Goal: Task Accomplishment & Management: Use online tool/utility

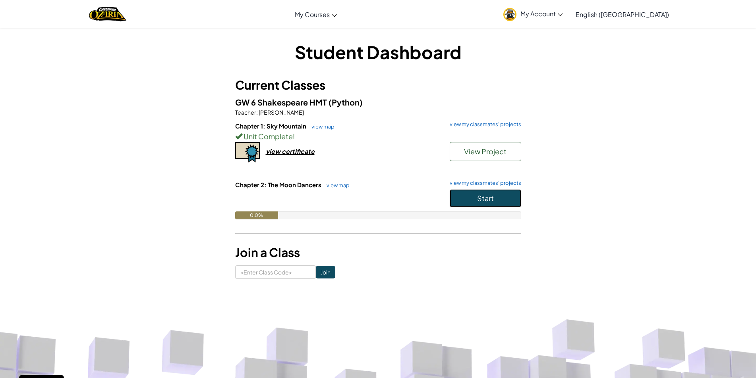
click at [501, 195] on button "Start" at bounding box center [485, 198] width 71 height 18
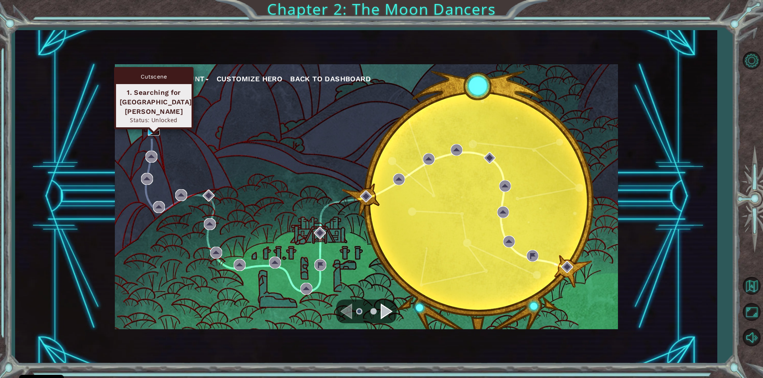
click at [151, 127] on img at bounding box center [154, 130] width 12 height 12
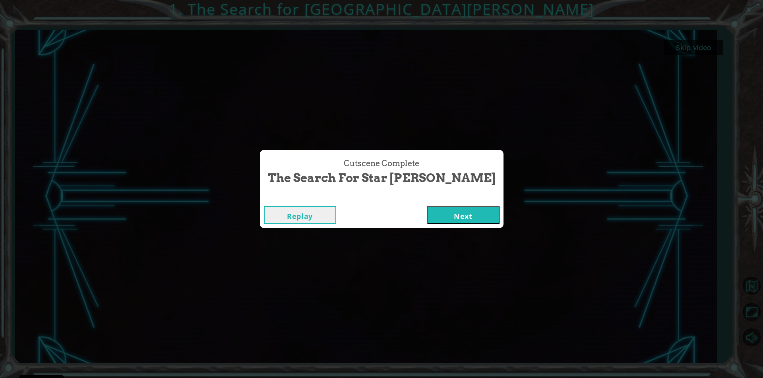
click at [452, 212] on button "Next" at bounding box center [463, 216] width 72 height 18
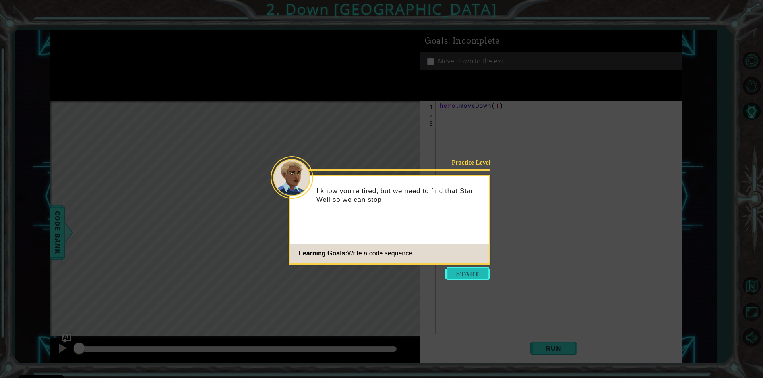
click at [467, 274] on button "Start" at bounding box center [467, 274] width 45 height 13
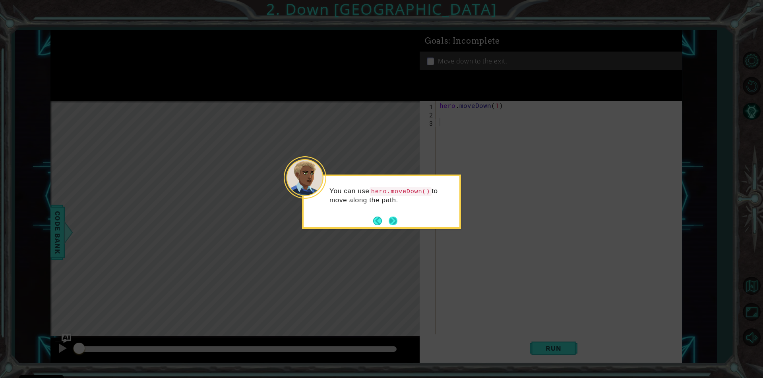
click at [394, 218] on button "Next" at bounding box center [392, 221] width 9 height 9
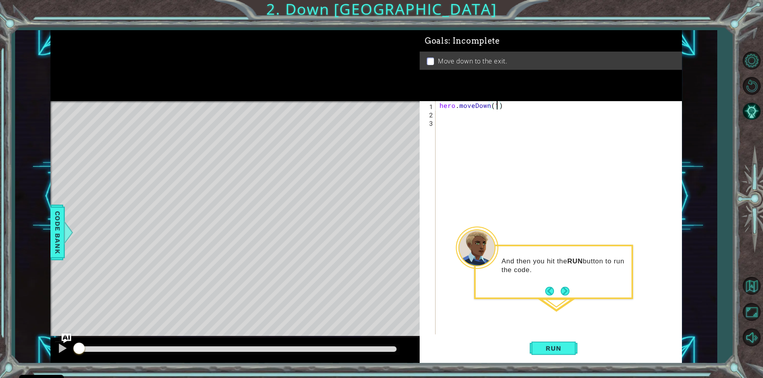
click at [496, 106] on div "hero . moveDown ( 1 )" at bounding box center [560, 226] width 245 height 250
type textarea "hero.moveDown(2)"
click at [563, 354] on button "Run" at bounding box center [553, 349] width 48 height 26
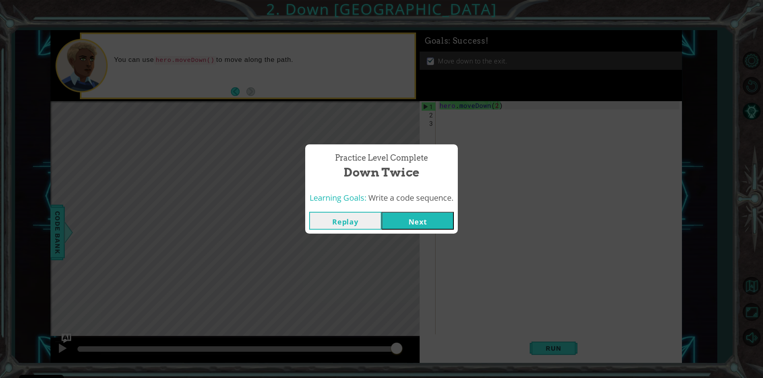
click at [411, 226] on button "Next" at bounding box center [417, 221] width 72 height 18
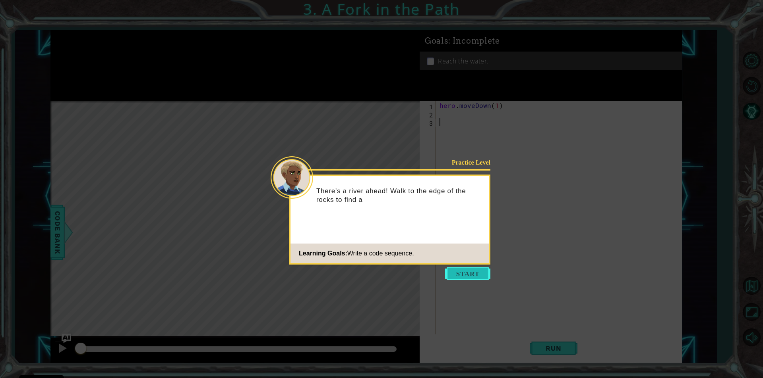
click at [455, 271] on button "Start" at bounding box center [467, 274] width 45 height 13
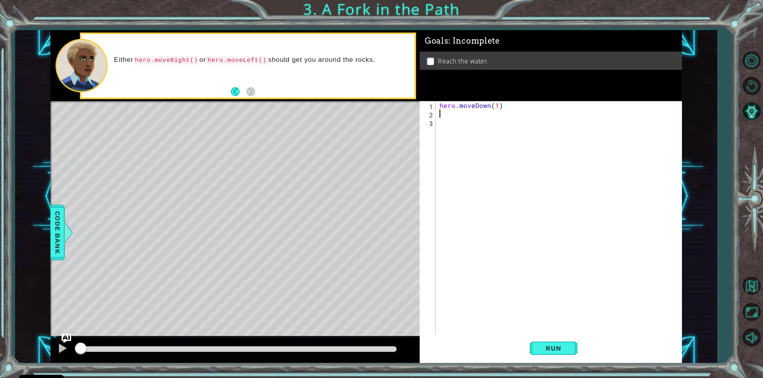
click at [442, 113] on div "hero . moveDown ( 1 )" at bounding box center [560, 226] width 245 height 250
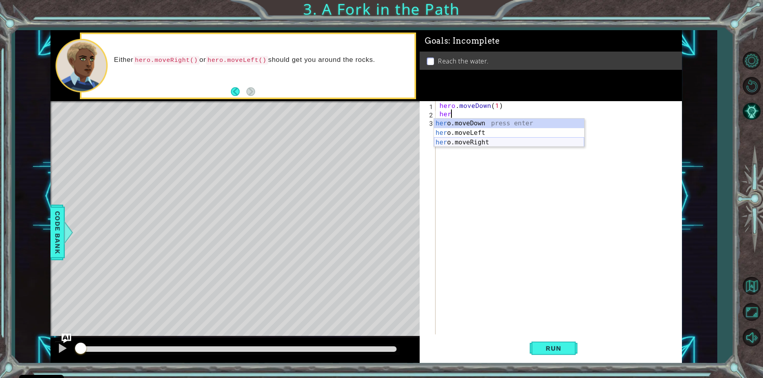
click at [482, 141] on div "her o.moveDown press enter her o.moveLeft press enter her o.moveRight press ent…" at bounding box center [509, 143] width 150 height 48
type textarea "hero.moveRight(1)"
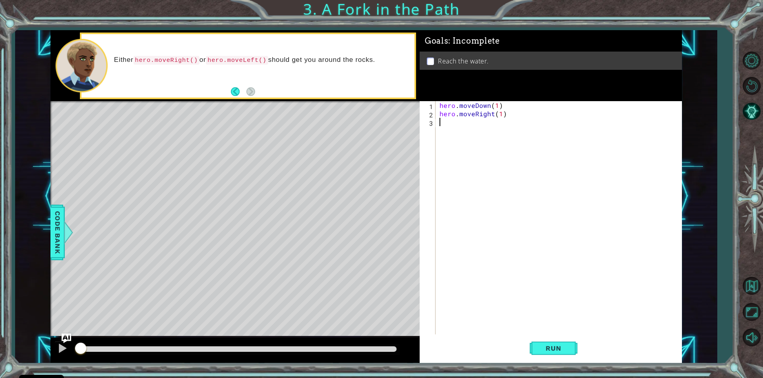
click at [452, 122] on div "hero . moveDown ( 1 ) hero . moveRight ( 1 )" at bounding box center [560, 226] width 245 height 250
click at [521, 126] on body "Cookie Policy CodeCombat uses a few essential and non-essential cookies. Privac…" at bounding box center [381, 189] width 763 height 378
click at [452, 122] on div "hero . moveDown ( 1 ) hero . moveRight ( 1 ) her" at bounding box center [560, 226] width 245 height 250
click at [470, 132] on div "he ro.moveDown press enter he ro.moveLeft press enter he ro.moveRight press ent…" at bounding box center [509, 151] width 150 height 48
type textarea "hero.moveDown(1)"
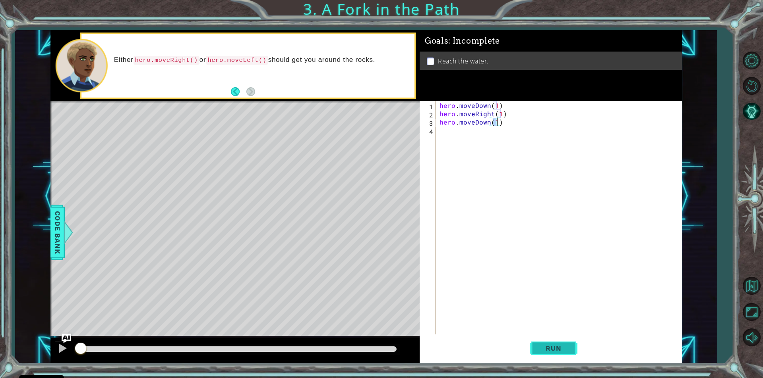
click at [558, 348] on span "Run" at bounding box center [552, 349] width 31 height 8
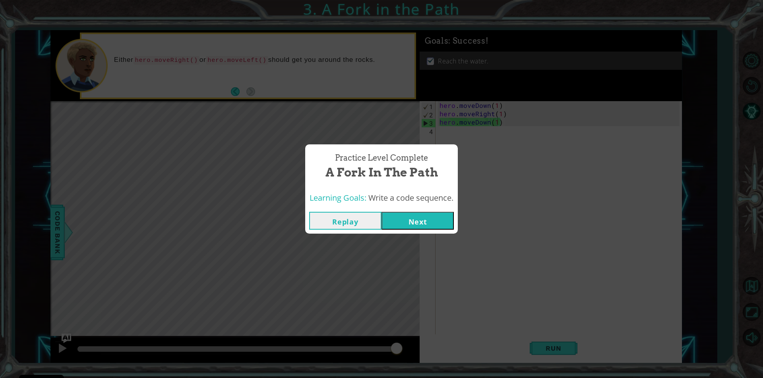
click at [412, 216] on button "Next" at bounding box center [417, 221] width 72 height 18
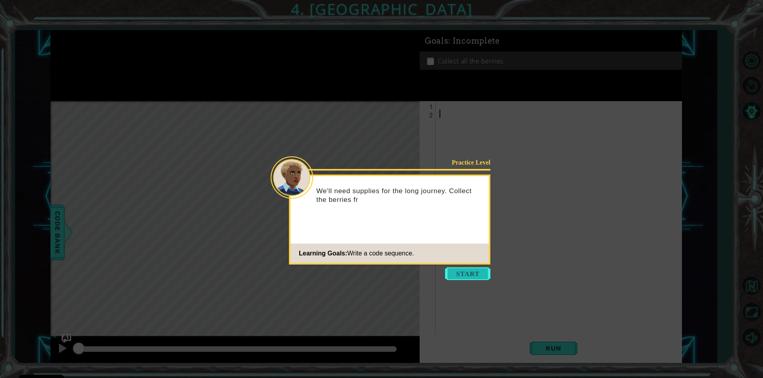
click at [473, 271] on button "Start" at bounding box center [467, 274] width 45 height 13
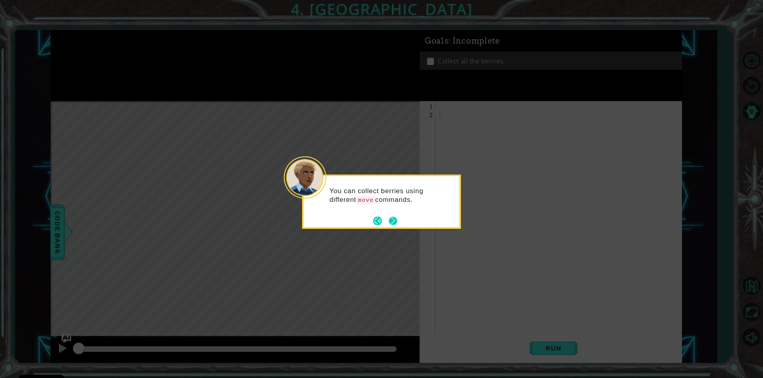
click at [395, 222] on button "Next" at bounding box center [392, 221] width 9 height 9
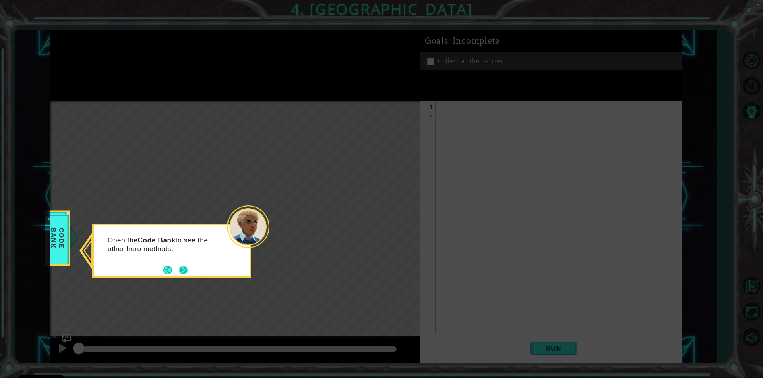
click at [184, 272] on button "Next" at bounding box center [183, 270] width 9 height 9
click at [180, 270] on button "Next" at bounding box center [183, 270] width 9 height 9
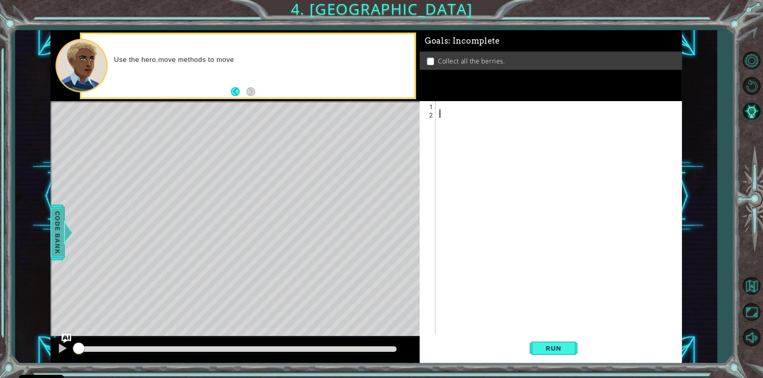
click at [66, 232] on div at bounding box center [68, 233] width 10 height 24
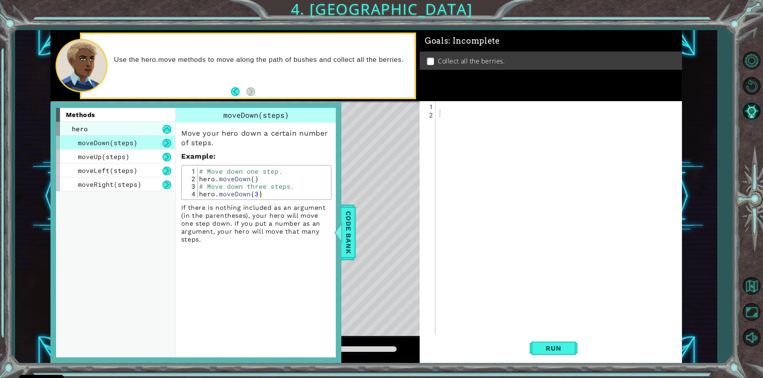
click at [123, 128] on div "methods hero moveDown(steps) moveUp(steps) moveLeft(steps) moveRight(steps)" at bounding box center [119, 233] width 126 height 250
click at [124, 131] on div "hero" at bounding box center [115, 129] width 119 height 14
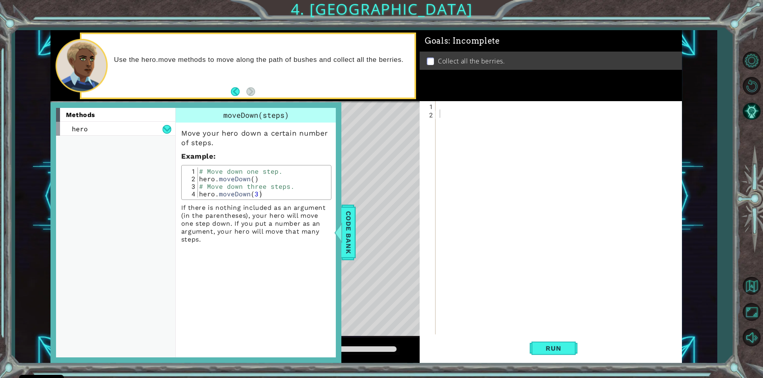
click at [313, 120] on div "moveDown(steps)" at bounding box center [256, 115] width 161 height 15
click at [237, 94] on button "Back" at bounding box center [238, 91] width 15 height 9
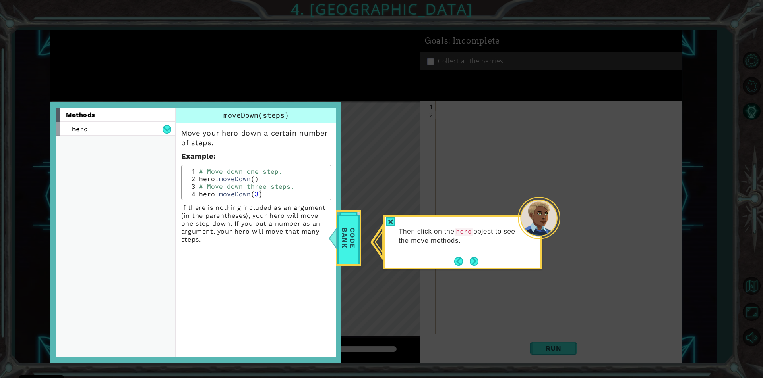
click at [237, 94] on icon at bounding box center [381, 189] width 763 height 378
click at [351, 220] on span "Code Bank" at bounding box center [348, 239] width 21 height 46
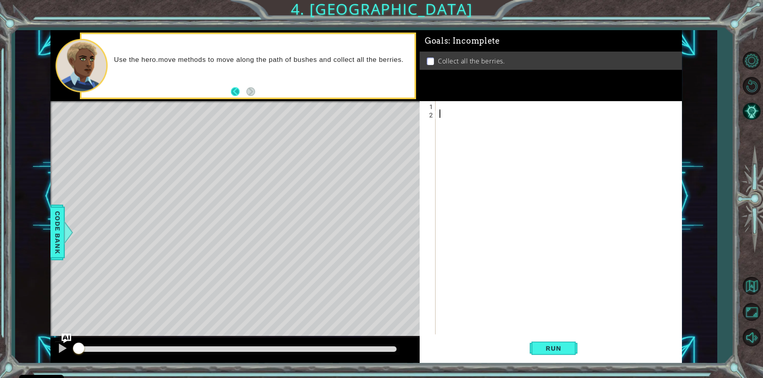
click at [232, 94] on button "Back" at bounding box center [238, 91] width 15 height 9
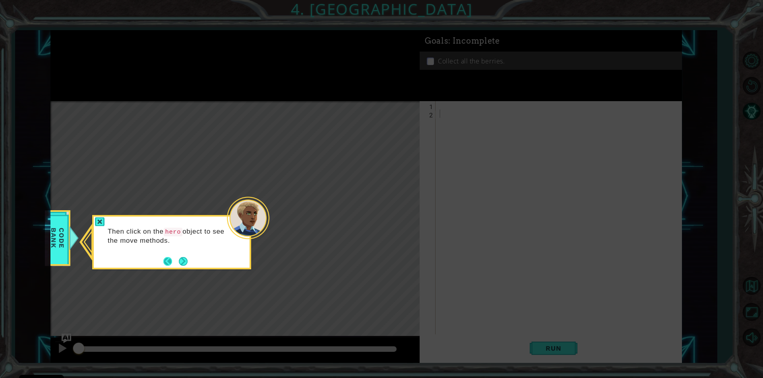
click at [166, 262] on button "Back" at bounding box center [170, 261] width 15 height 9
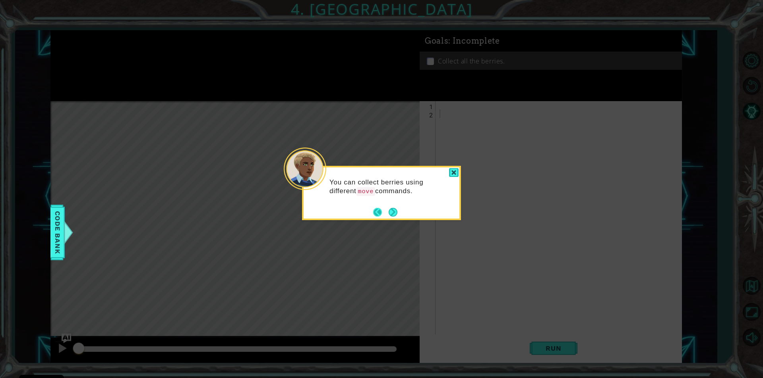
click at [376, 215] on button "Back" at bounding box center [380, 212] width 15 height 9
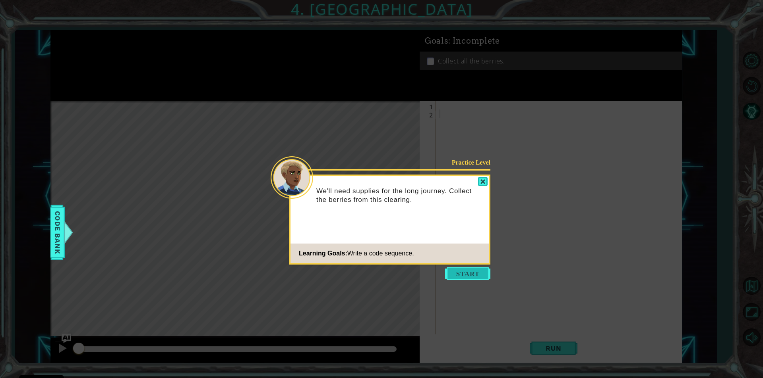
click at [471, 272] on button "Start" at bounding box center [467, 274] width 45 height 13
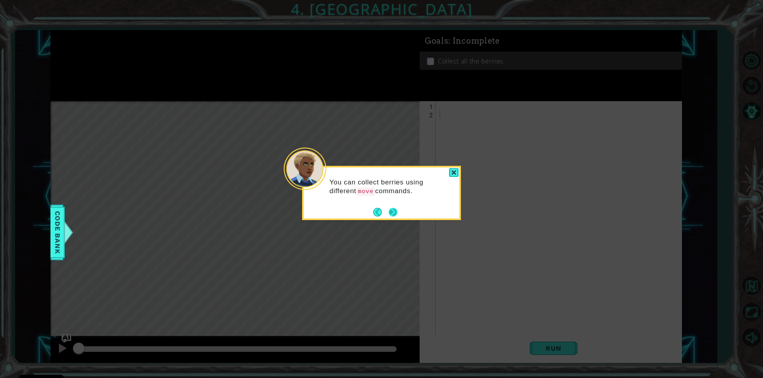
click at [395, 214] on button "Next" at bounding box center [392, 212] width 9 height 9
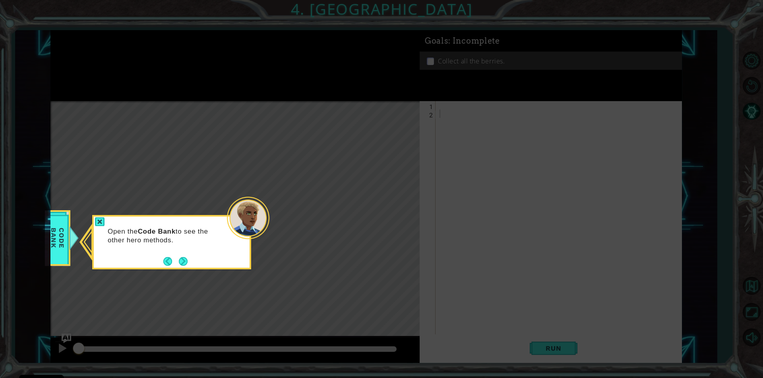
click at [395, 214] on icon at bounding box center [381, 189] width 763 height 378
click at [187, 265] on button "Next" at bounding box center [183, 261] width 9 height 9
click at [191, 261] on div "Then click on the hero object to see the move methods." at bounding box center [171, 242] width 159 height 54
click at [183, 261] on button "Next" at bounding box center [183, 261] width 9 height 9
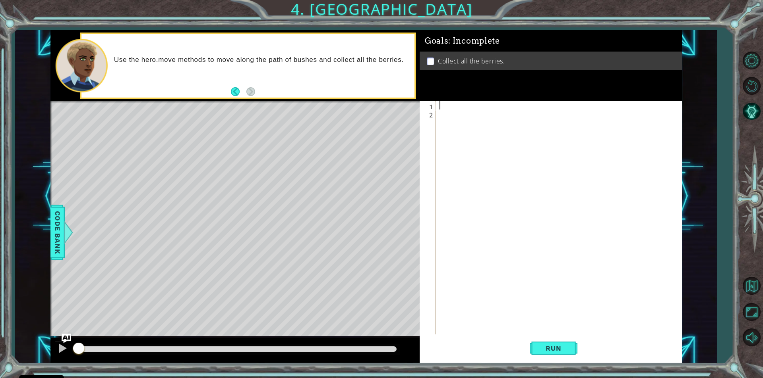
click at [438, 105] on div at bounding box center [560, 226] width 245 height 250
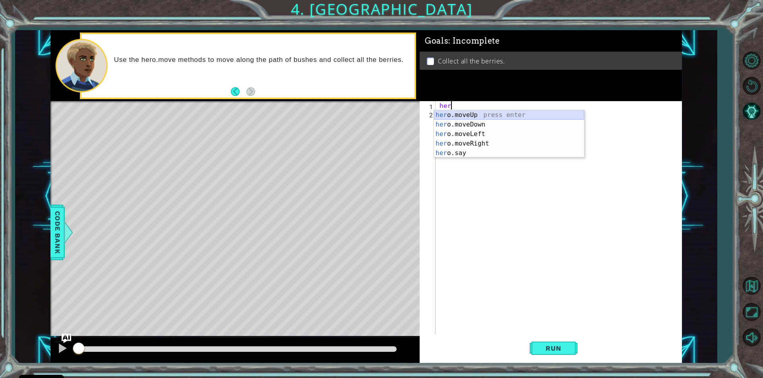
click at [495, 112] on div "her o.moveUp press enter her o.moveDown press enter her o.moveLeft press enter …" at bounding box center [509, 143] width 150 height 67
type textarea "hero.moveUp(1)"
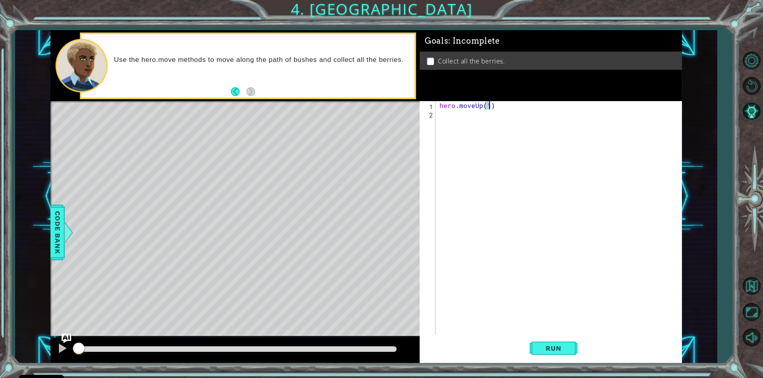
click at [440, 114] on div "hero . moveUp ( 1 )" at bounding box center [560, 226] width 245 height 250
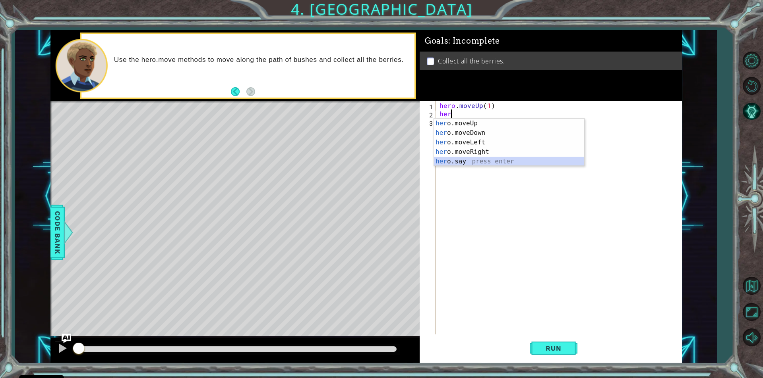
click at [476, 162] on div "her o.moveUp press enter her o.moveDown press enter her o.moveLeft press enter …" at bounding box center [509, 152] width 150 height 67
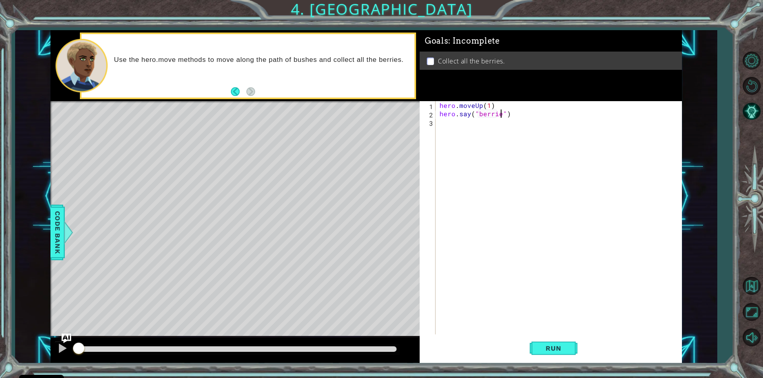
scroll to position [0, 4]
click at [537, 343] on button "Run" at bounding box center [553, 349] width 48 height 26
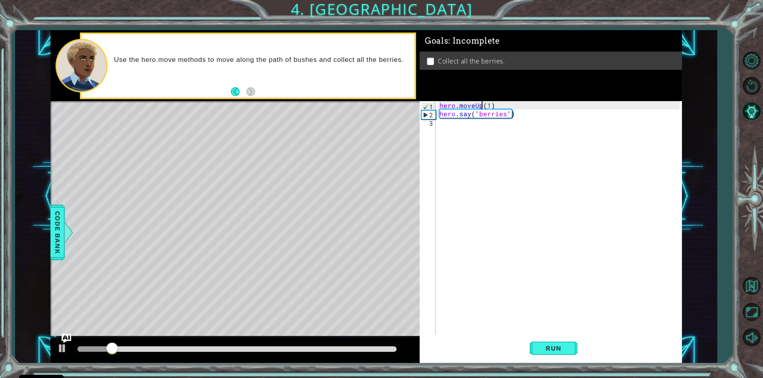
click at [480, 104] on div "hero . moveUp ( 1 ) hero . say ( "berries" )" at bounding box center [560, 226] width 245 height 250
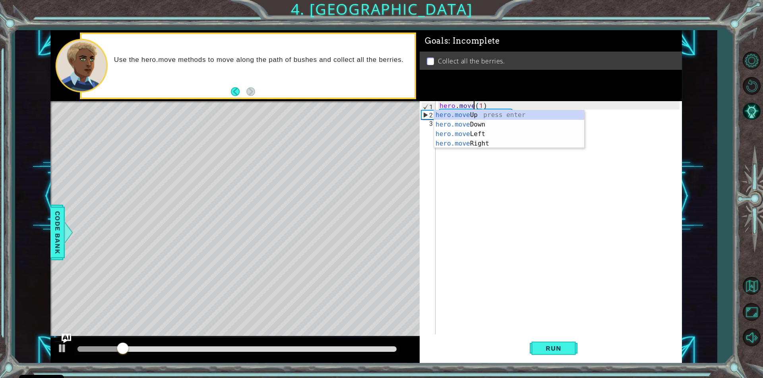
scroll to position [0, 2]
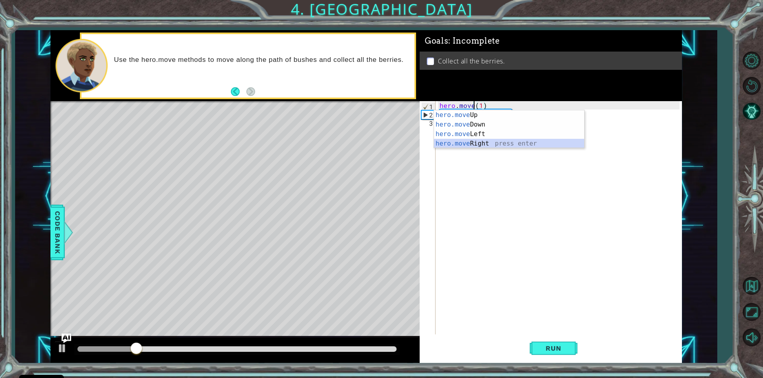
click at [478, 141] on div "hero.move Up press enter hero.move Down press enter hero.move Left press enter …" at bounding box center [509, 138] width 150 height 57
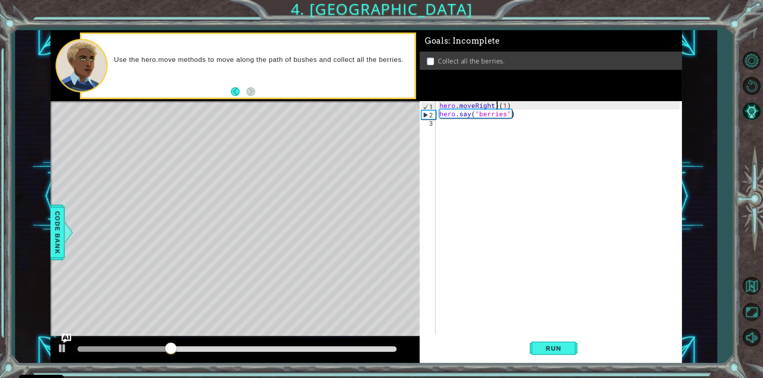
click at [497, 104] on div "hero . moveRight ) ( 1 ) hero . say ( "berries" )" at bounding box center [560, 226] width 245 height 250
drag, startPoint x: 550, startPoint y: 357, endPoint x: 550, endPoint y: 352, distance: 4.4
click at [550, 356] on button "Run" at bounding box center [553, 349] width 48 height 26
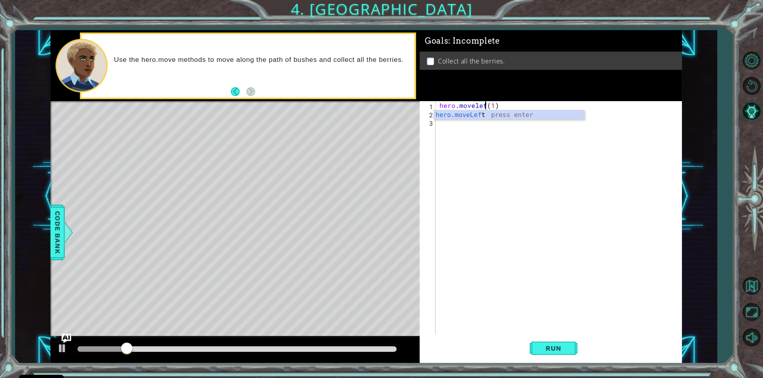
scroll to position [0, 3]
type textarea "hero.moveleft(1)"
click at [495, 157] on div "hero . moveleft ( 1 ) hero . say ( "berries" )" at bounding box center [560, 226] width 245 height 250
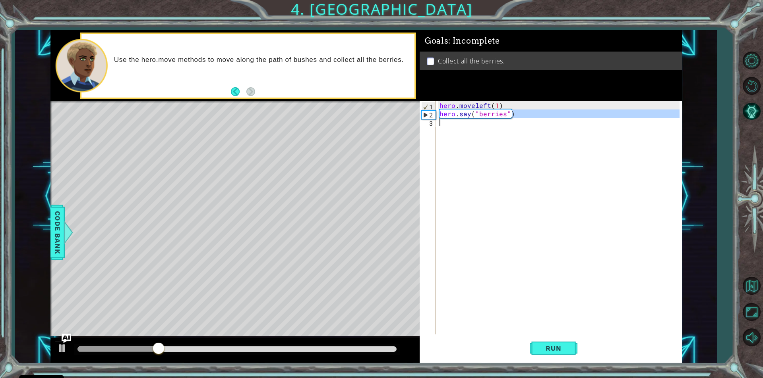
drag, startPoint x: 512, startPoint y: 113, endPoint x: 433, endPoint y: 121, distance: 79.8
click at [433, 121] on div "1 2 3 hero . moveleft ( 1 ) hero . say ( "berries" ) הההההההההההההההההההההההההה…" at bounding box center [549, 218] width 260 height 234
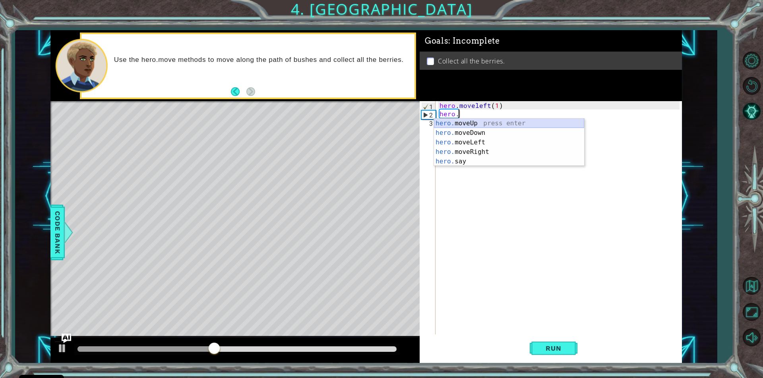
click at [499, 124] on div "hero. moveUp press enter hero. moveDown press enter hero. moveLeft press enter …" at bounding box center [509, 152] width 150 height 67
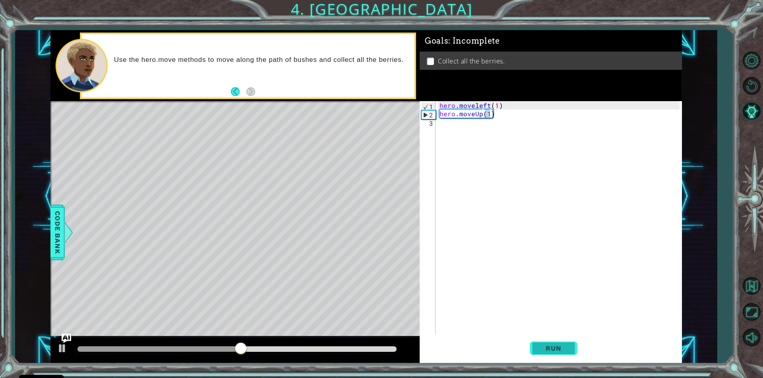
click at [549, 348] on span "Run" at bounding box center [552, 349] width 31 height 8
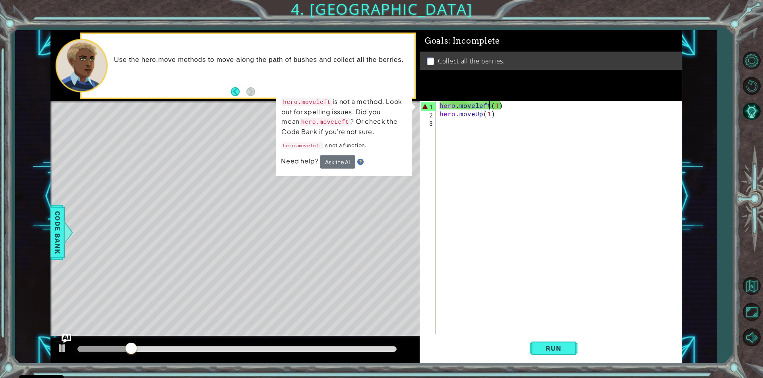
click at [488, 105] on div "hero . moveleft ( 1 ) hero . moveUp ( 1 )" at bounding box center [560, 226] width 245 height 250
type textarea "hero.moveleft(1)"
click at [488, 105] on div "hero . moveleft ( 1 ) hero . moveUp ( 1 )" at bounding box center [560, 226] width 245 height 250
drag, startPoint x: 517, startPoint y: 125, endPoint x: 512, endPoint y: 125, distance: 6.0
click at [516, 125] on div "hero . moveleft ( 1 ) hero . moveUp ( 1 )" at bounding box center [560, 226] width 245 height 250
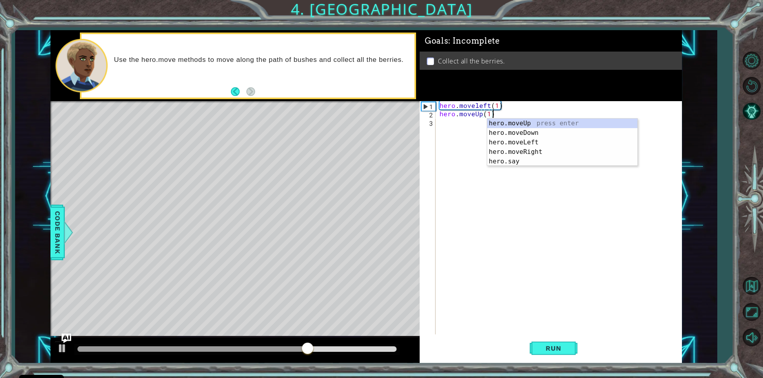
click at [403, 182] on div "Level Map" at bounding box center [233, 218] width 367 height 234
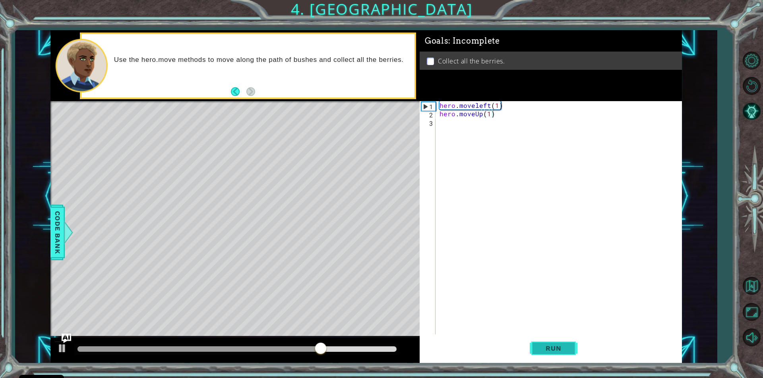
click at [531, 348] on button "Run" at bounding box center [553, 349] width 48 height 26
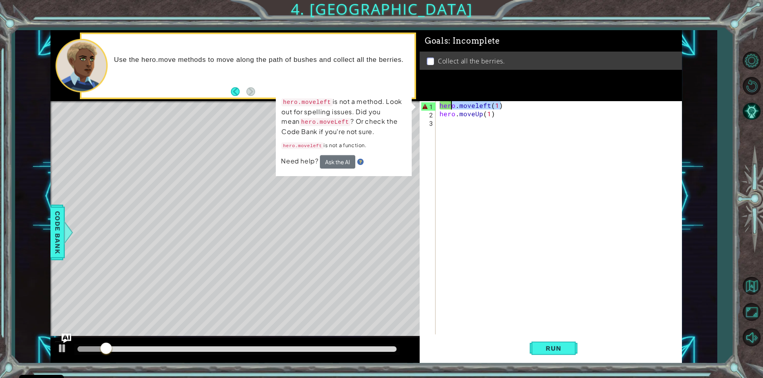
drag, startPoint x: 504, startPoint y: 106, endPoint x: 452, endPoint y: 104, distance: 51.3
click at [452, 104] on div "hero . moveleft ( 1 ) hero . moveUp ( 1 )" at bounding box center [560, 226] width 245 height 250
click at [449, 104] on div "hero . moveleft ( 1 ) hero . moveUp ( 1 )" at bounding box center [558, 218] width 241 height 234
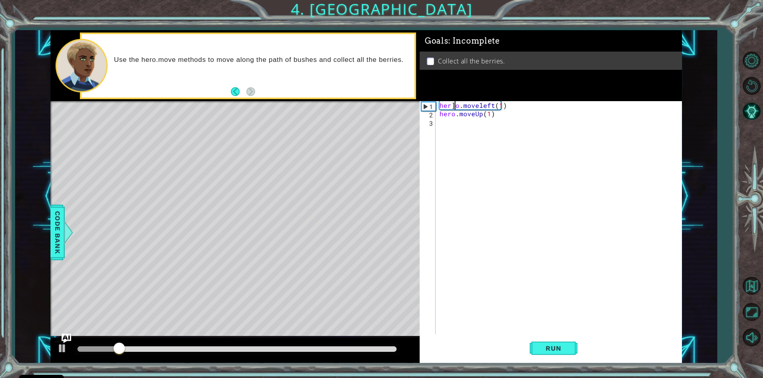
scroll to position [0, 1]
click at [504, 104] on div "her ] o . moveleft ( 1 ) hero . moveUp ( 1 )" at bounding box center [560, 226] width 245 height 250
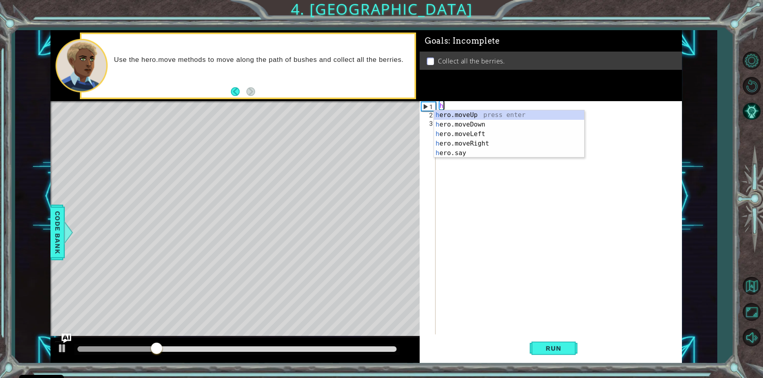
type textarea "h"
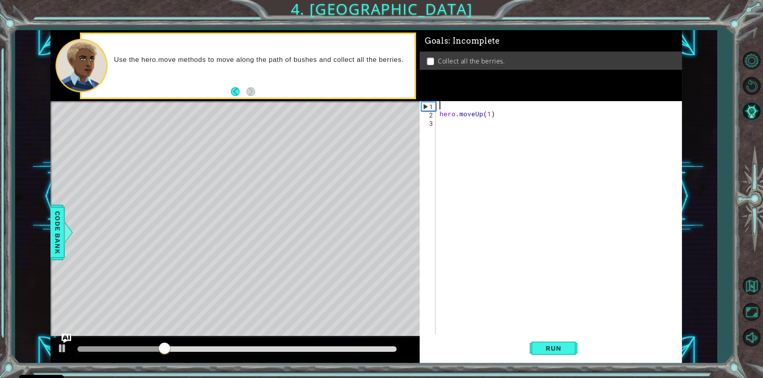
click at [495, 118] on div "hero . moveUp ( 1 )" at bounding box center [560, 226] width 245 height 250
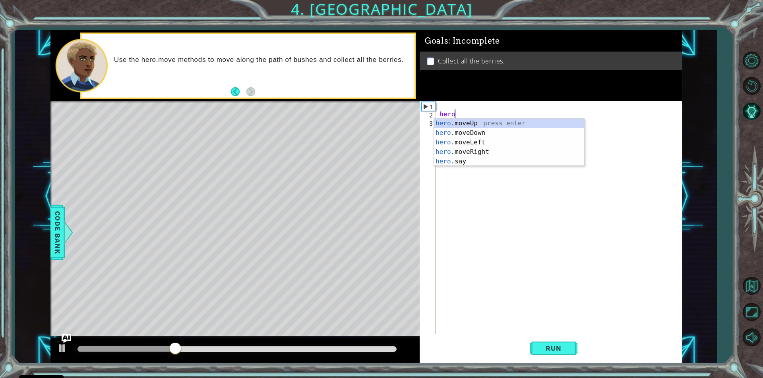
type textarea "h"
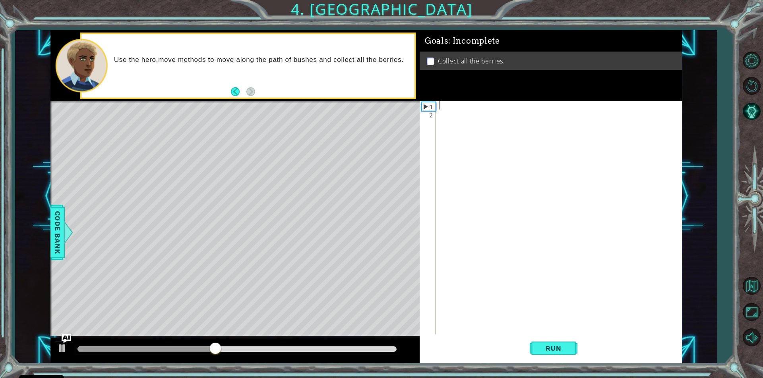
click at [446, 104] on div at bounding box center [560, 226] width 245 height 250
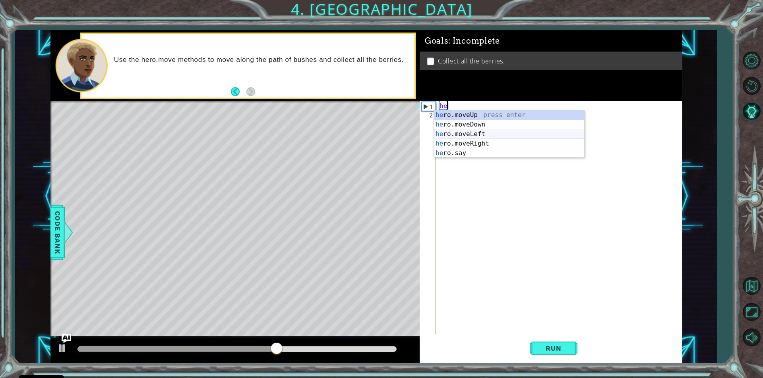
click at [512, 136] on div "he ro.moveUp press enter he ro.moveDown press enter he ro.moveLeft press enter …" at bounding box center [509, 143] width 150 height 67
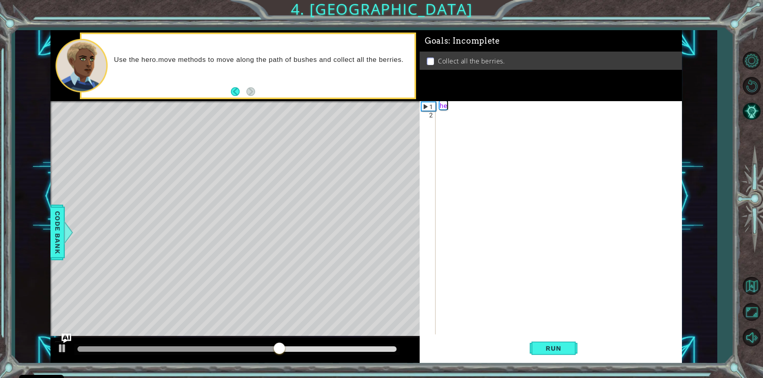
type textarea "hero.moveLeft(1)"
click at [447, 119] on div "hero . moveLeft ( 1 )" at bounding box center [560, 226] width 245 height 250
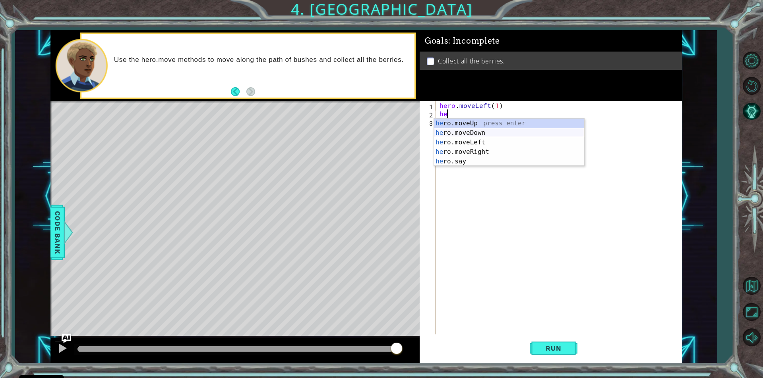
type textarea "h"
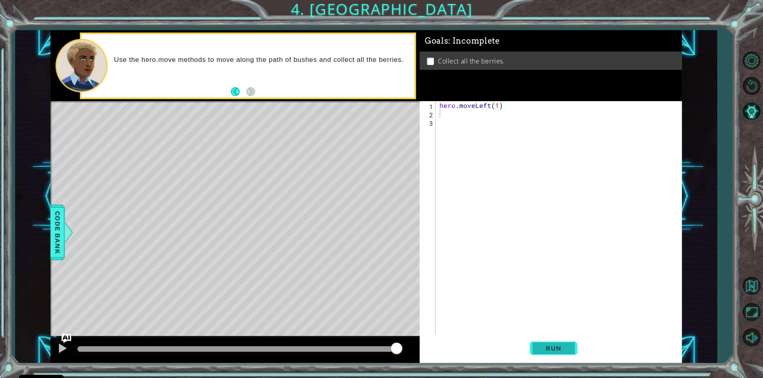
click at [550, 349] on span "Run" at bounding box center [552, 349] width 31 height 8
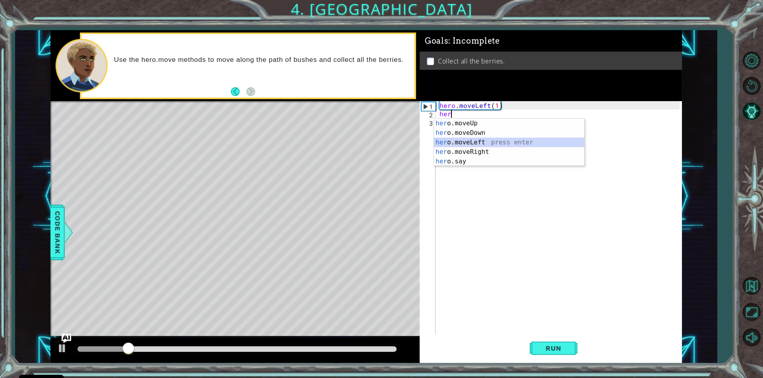
click at [488, 143] on div "her o.moveUp press enter her o.moveDown press enter her o.moveLeft press enter …" at bounding box center [509, 152] width 150 height 67
type textarea "hero.moveLeft(1)"
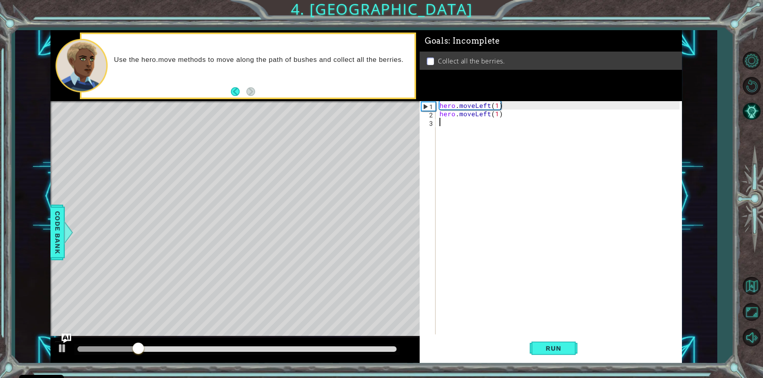
click at [444, 124] on div "hero . moveLeft ( 1 ) hero . moveLeft ( 1 )" at bounding box center [560, 226] width 245 height 250
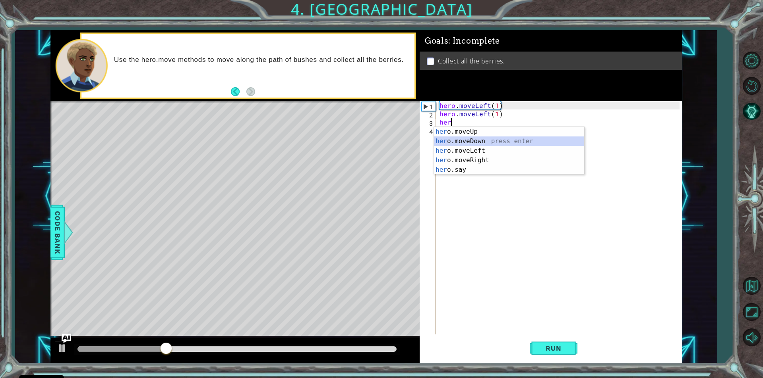
click at [486, 139] on div "her o.moveUp press enter her o.moveDown press enter her o.moveLeft press enter …" at bounding box center [509, 160] width 150 height 67
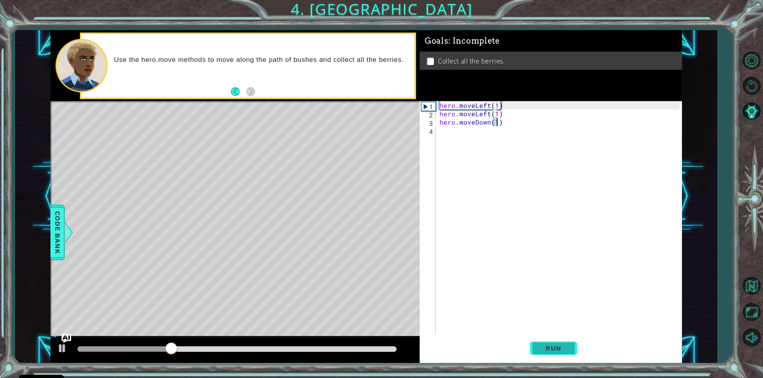
type textarea "hero.moveDown(1)"
click at [541, 345] on span "Run" at bounding box center [552, 349] width 31 height 8
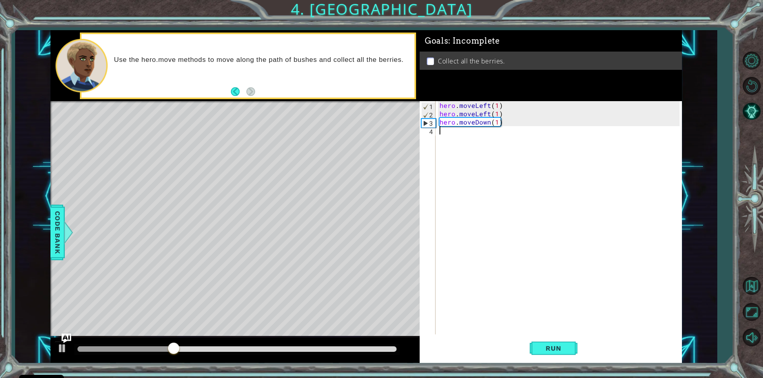
click at [440, 134] on div "hero . moveLeft ( 1 ) hero . moveLeft ( 1 ) hero . moveDown ( 1 )" at bounding box center [560, 226] width 245 height 250
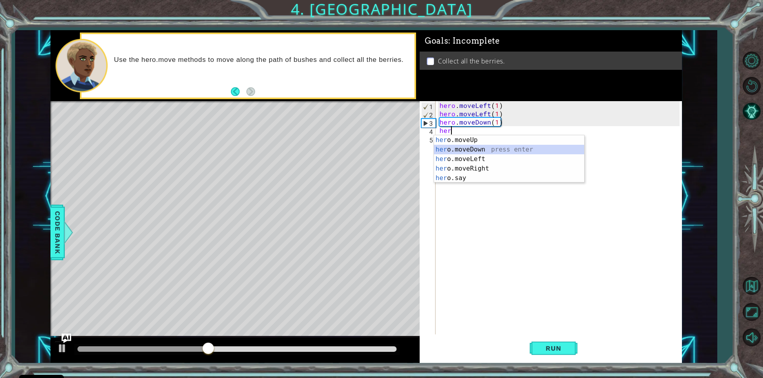
click at [471, 151] on div "her o.moveUp press enter her o.moveDown press enter her o.moveLeft press enter …" at bounding box center [509, 168] width 150 height 67
type textarea "hero.moveDown(1)"
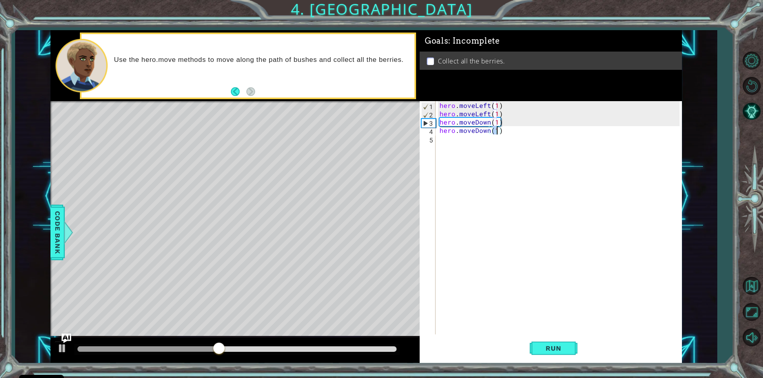
click at [438, 141] on div "hero . moveLeft ( 1 ) hero . moveLeft ( 1 ) hero . moveDown ( 1 ) hero . moveDo…" at bounding box center [560, 226] width 245 height 250
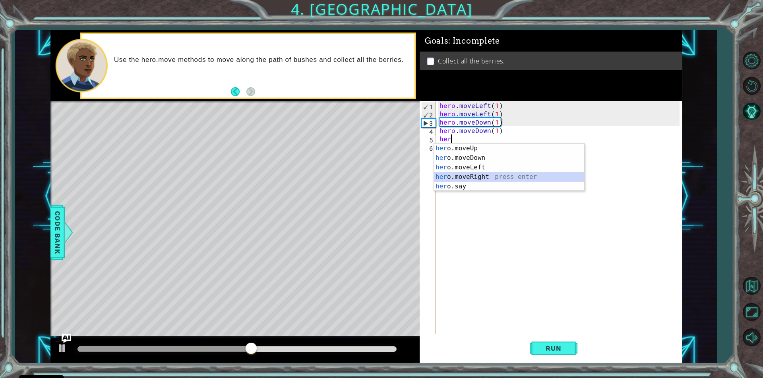
click at [483, 176] on div "her o.moveUp press enter her o.moveDown press enter her o.moveLeft press enter …" at bounding box center [509, 177] width 150 height 67
type textarea "hero.moveRight(1)"
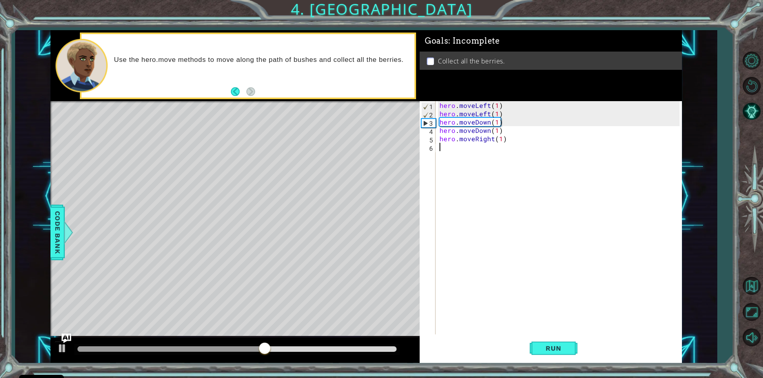
click at [448, 157] on div "hero . moveLeft ( 1 ) hero . moveLeft ( 1 ) hero . moveDown ( 1 ) hero . moveDo…" at bounding box center [560, 226] width 245 height 250
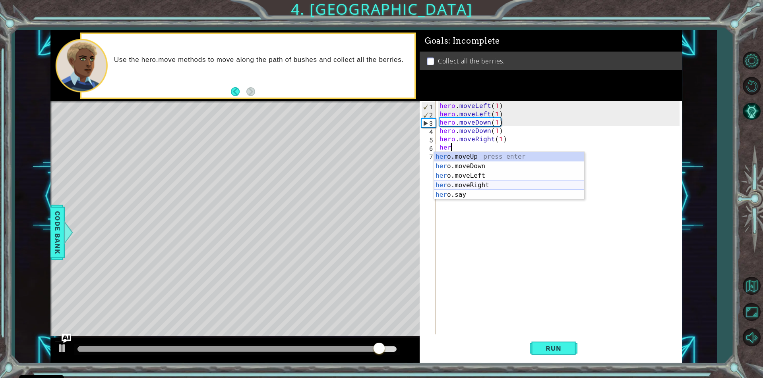
click at [482, 185] on div "her o.moveUp press enter her o.moveDown press enter her o.moveLeft press enter …" at bounding box center [509, 185] width 150 height 67
type textarea "hero.moveRight(1)"
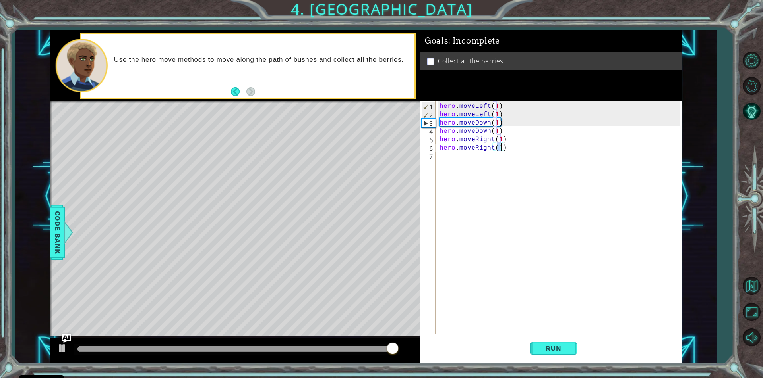
click at [440, 158] on div "hero . moveLeft ( 1 ) hero . moveLeft ( 1 ) hero . moveDown ( 1 ) hero . moveDo…" at bounding box center [560, 226] width 245 height 250
click at [566, 344] on button "Run" at bounding box center [553, 349] width 48 height 26
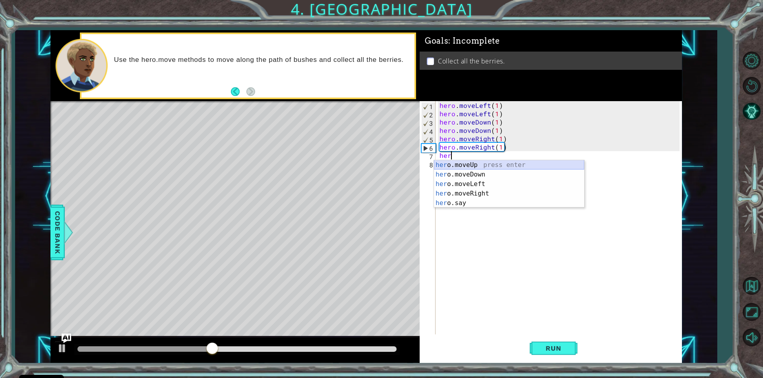
click at [481, 168] on div "her o.moveUp press enter her o.moveDown press enter her o.moveLeft press enter …" at bounding box center [509, 193] width 150 height 67
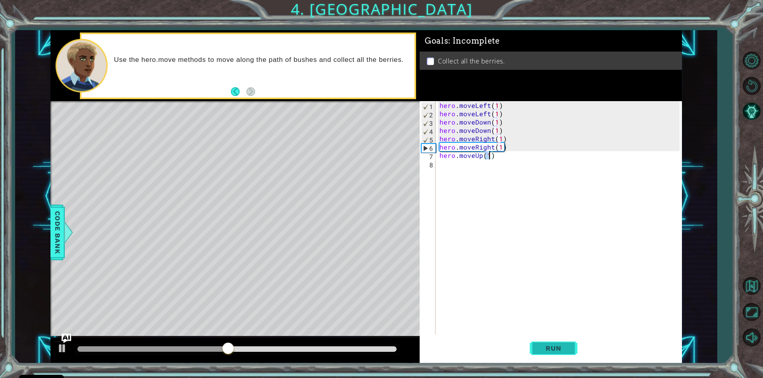
type textarea "hero.moveUp(1)"
click at [558, 358] on button "Run" at bounding box center [553, 349] width 48 height 26
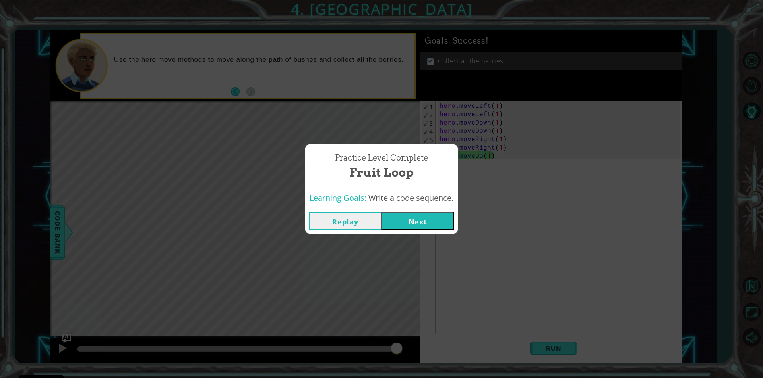
click at [441, 223] on button "Next" at bounding box center [417, 221] width 72 height 18
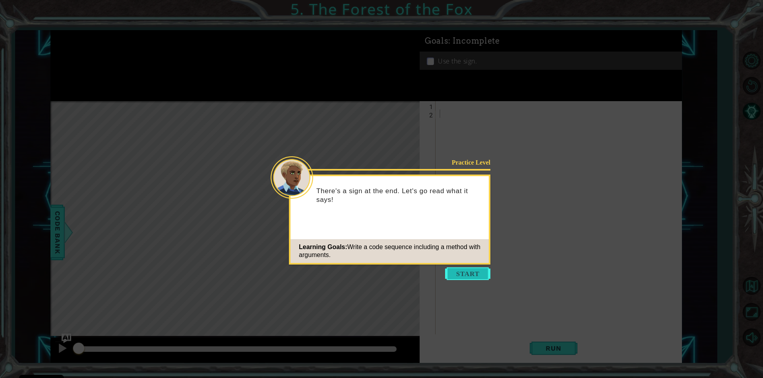
click at [460, 272] on button "Start" at bounding box center [467, 274] width 45 height 13
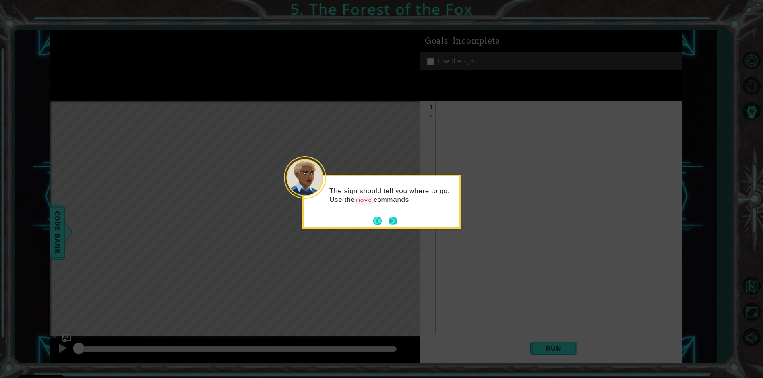
click at [396, 223] on button "Next" at bounding box center [392, 221] width 9 height 9
click at [393, 222] on button "Next" at bounding box center [392, 221] width 9 height 9
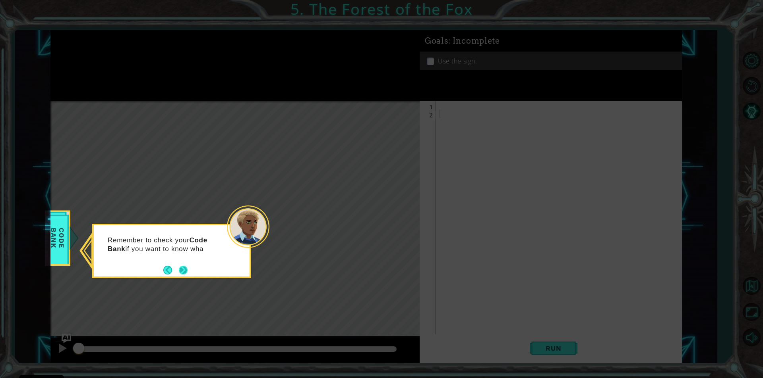
click at [187, 272] on button "Next" at bounding box center [183, 270] width 9 height 9
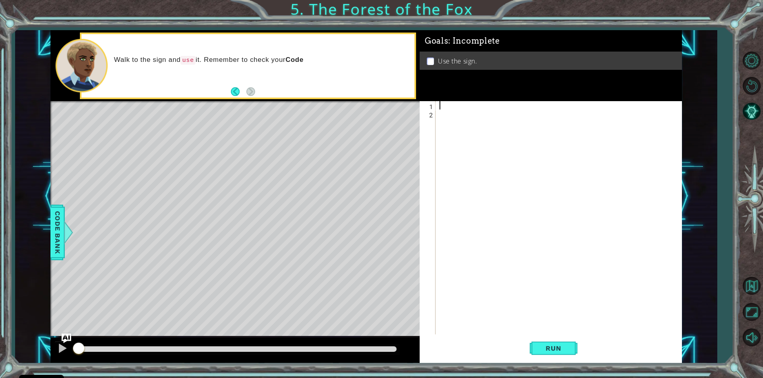
click at [439, 104] on div at bounding box center [560, 226] width 245 height 250
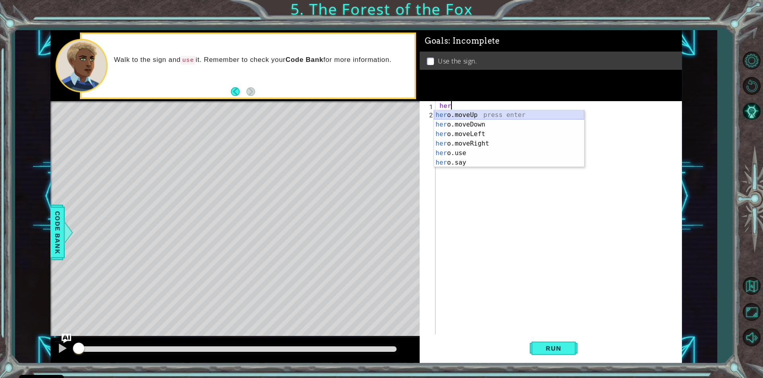
click at [484, 111] on div "her o.moveUp press enter her o.moveDown press enter her o.moveLeft press enter …" at bounding box center [509, 148] width 150 height 76
type textarea "hero.moveUp(1)"
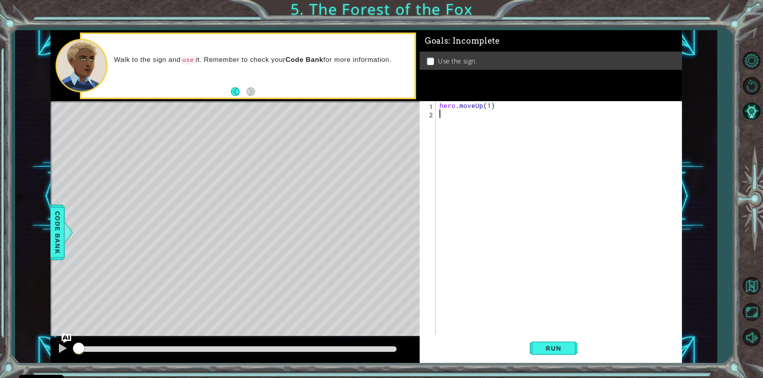
click at [444, 114] on div "hero . moveUp ( 1 )" at bounding box center [560, 226] width 245 height 250
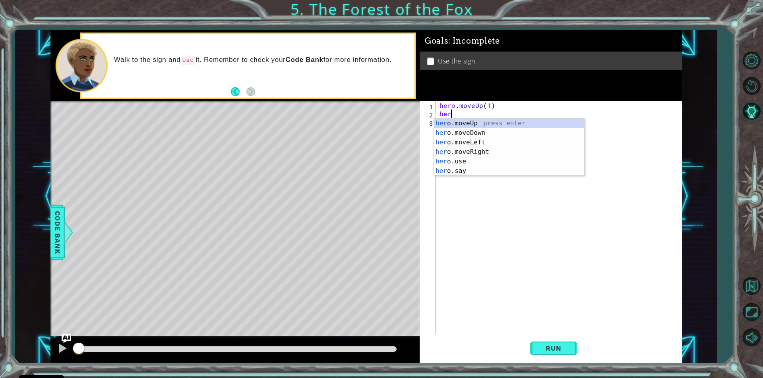
click at [481, 104] on div "hero . moveUp ( 1 ) her" at bounding box center [560, 226] width 245 height 250
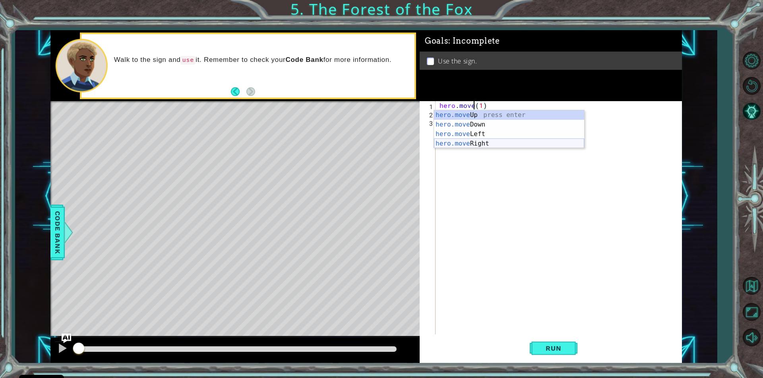
click at [473, 141] on div "hero.move Up press enter hero.move Down press enter hero.move Left press enter …" at bounding box center [509, 138] width 150 height 57
type textarea "hero.moveRight(1)(1)"
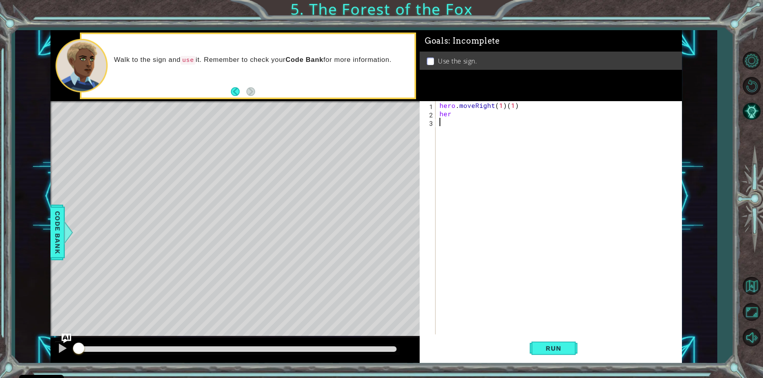
click at [453, 118] on div "hero . moveRight ( 1 ) ( 1 ) her" at bounding box center [560, 226] width 245 height 250
click at [454, 115] on div "hero . moveRight ( 1 ) ( 1 ) her" at bounding box center [560, 226] width 245 height 250
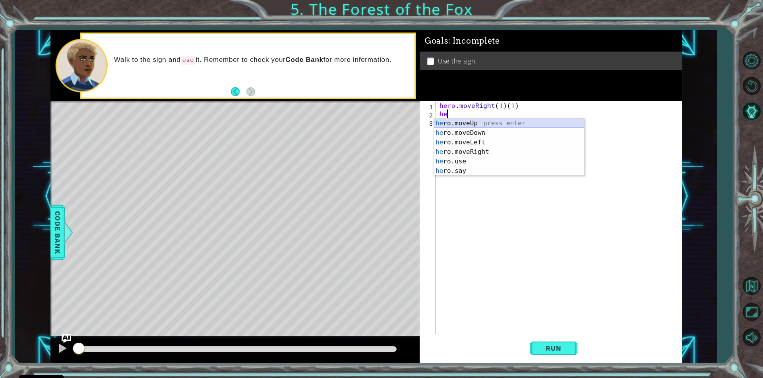
click at [481, 123] on div "he ro.moveUp press enter he ro.moveDown press enter he ro.moveLeft press enter …" at bounding box center [509, 157] width 150 height 76
type textarea "hero.moveUp(1)"
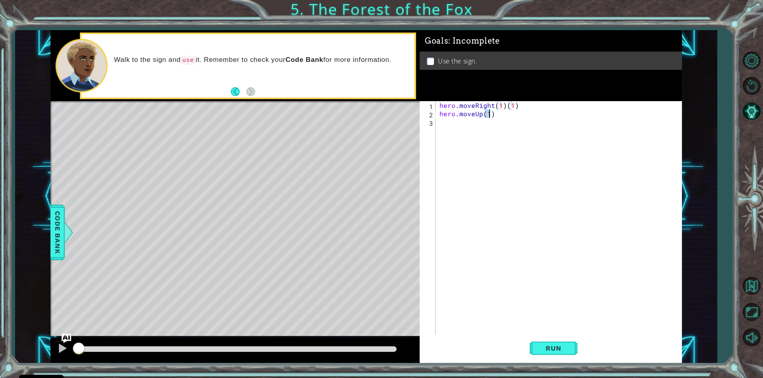
click at [440, 125] on div "hero . moveRight ( 1 ) ( 1 ) hero . moveUp ( 1 )" at bounding box center [560, 226] width 245 height 250
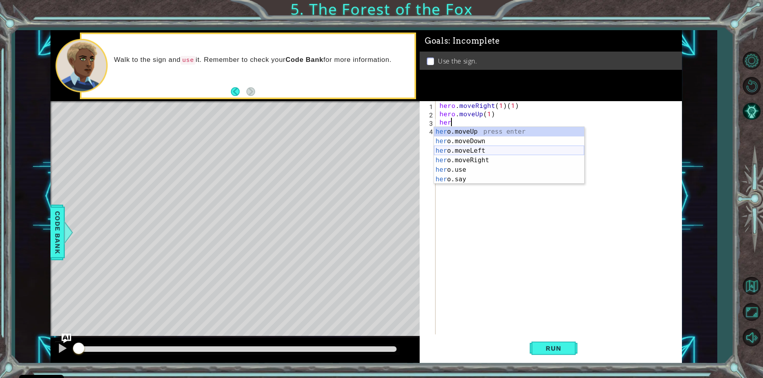
click at [483, 153] on div "her o.moveUp press enter her o.moveDown press enter her o.moveLeft press enter …" at bounding box center [509, 165] width 150 height 76
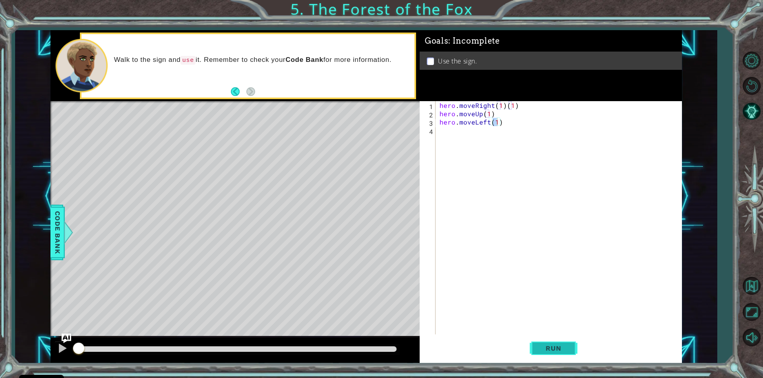
click at [544, 349] on span "Run" at bounding box center [552, 349] width 31 height 8
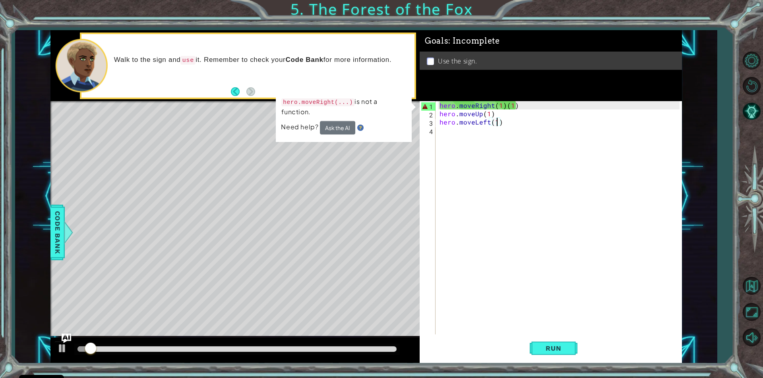
click at [504, 105] on div "hero . moveRight ( 1 ) ( 1 ) hero . moveUp ( 1 ) hero . moveLeft ( 1 )" at bounding box center [560, 226] width 245 height 250
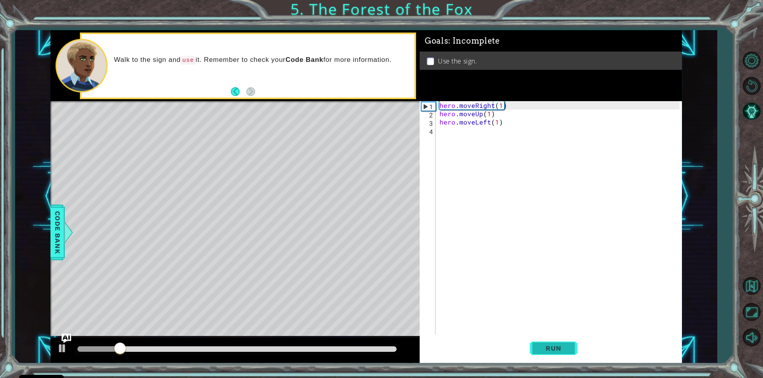
click at [563, 345] on span "Run" at bounding box center [552, 349] width 31 height 8
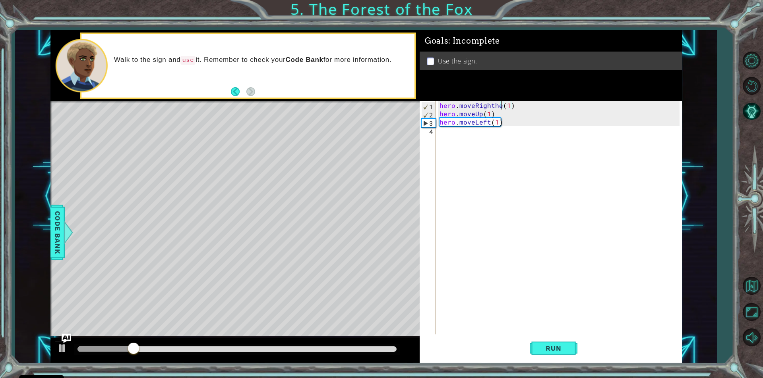
scroll to position [0, 4]
type textarea "hero.moveRight(1)"
click at [442, 134] on div "hero . moveRight ( 1 ) hero . moveUp ( 1 ) hero . moveLeft ( 1 )" at bounding box center [560, 226] width 245 height 250
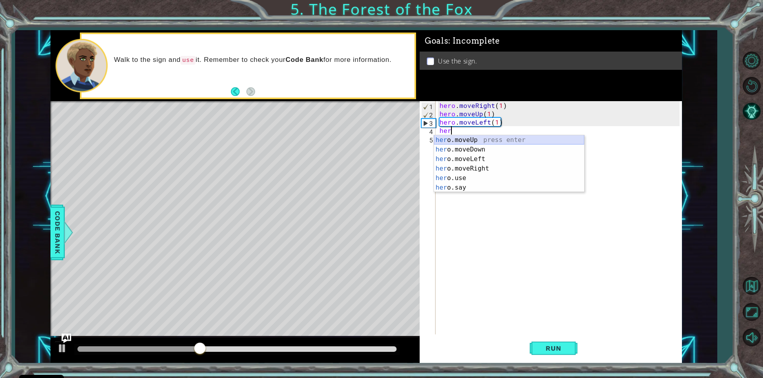
click at [495, 139] on div "her o.moveUp press enter her o.moveDown press enter her o.moveLeft press enter …" at bounding box center [509, 173] width 150 height 76
type textarea "hero.moveUp(1)"
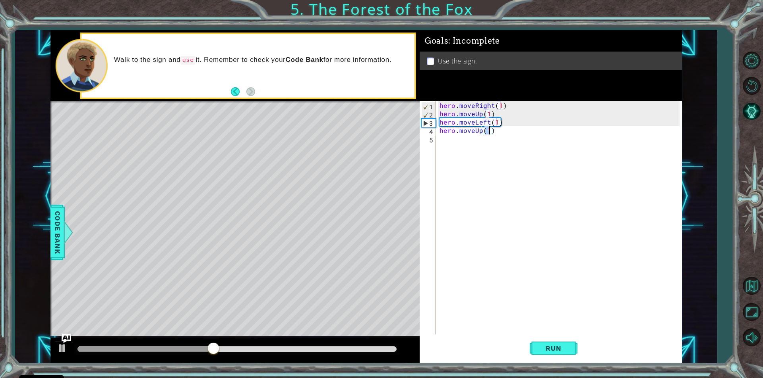
click at [444, 137] on div "hero . moveRight ( 1 ) hero . moveUp ( 1 ) hero . moveLeft ( 1 ) hero . moveUp …" at bounding box center [560, 226] width 245 height 250
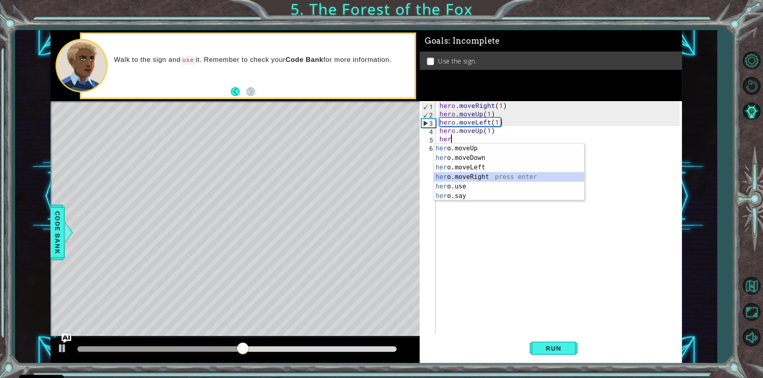
click at [475, 175] on div "her o.moveUp press enter her o.moveDown press enter her o.moveLeft press enter …" at bounding box center [509, 182] width 150 height 76
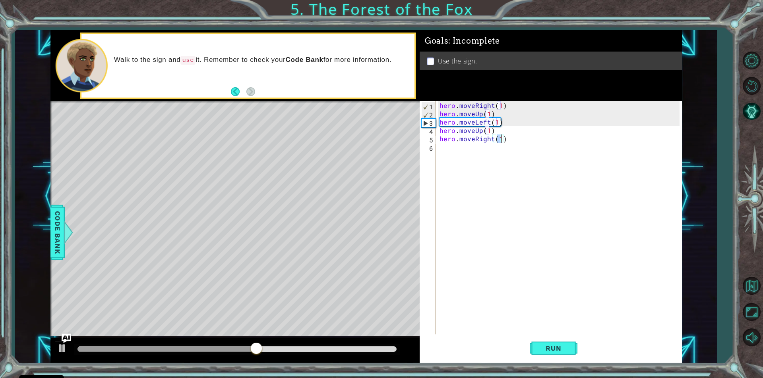
type textarea "hero.moveRight(2)"
click at [446, 150] on div "hero . moveRight ( 1 ) hero . moveUp ( 1 ) hero . moveLeft ( 1 ) hero . moveUp …" at bounding box center [560, 226] width 245 height 250
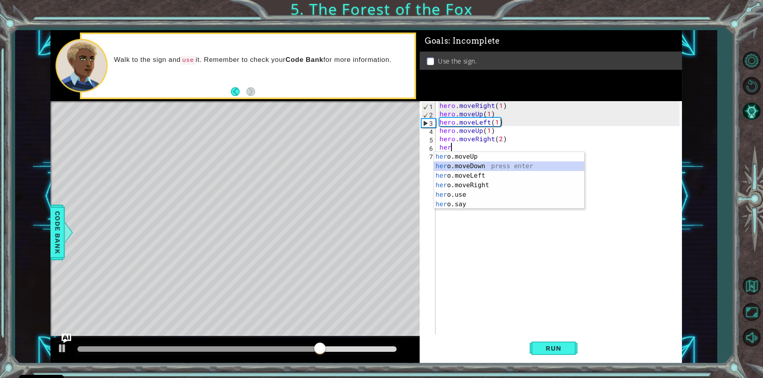
click at [486, 165] on div "her o.moveUp press enter her o.moveDown press enter her o.moveLeft press enter …" at bounding box center [509, 190] width 150 height 76
type textarea "hero.moveDown(1)"
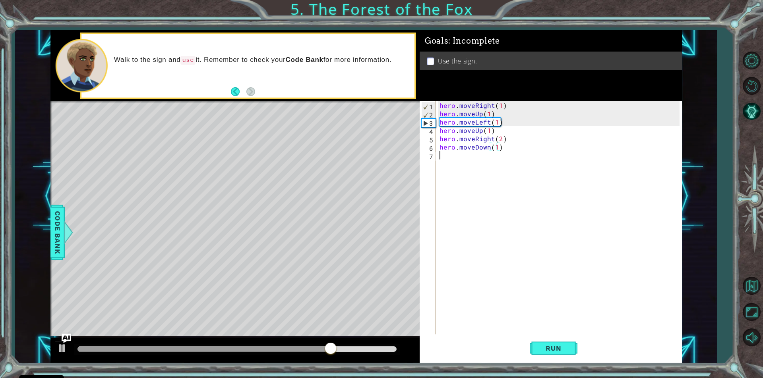
click at [443, 156] on div "hero . moveRight ( 1 ) hero . moveUp ( 1 ) hero . moveLeft ( 1 ) hero . moveUp …" at bounding box center [560, 226] width 245 height 250
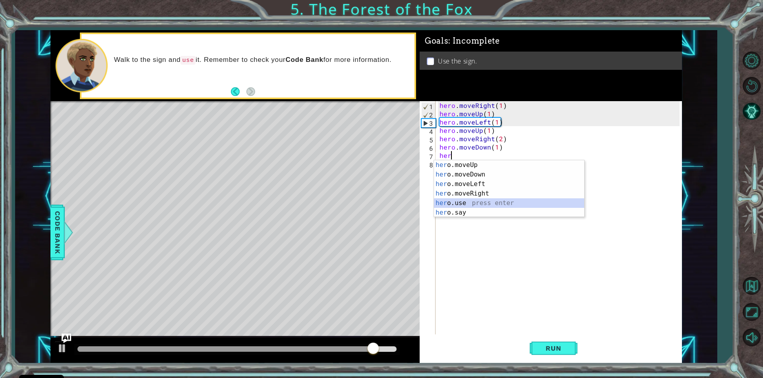
click at [482, 202] on div "her o.moveUp press enter her o.moveDown press enter her o.moveLeft press enter …" at bounding box center [509, 198] width 150 height 76
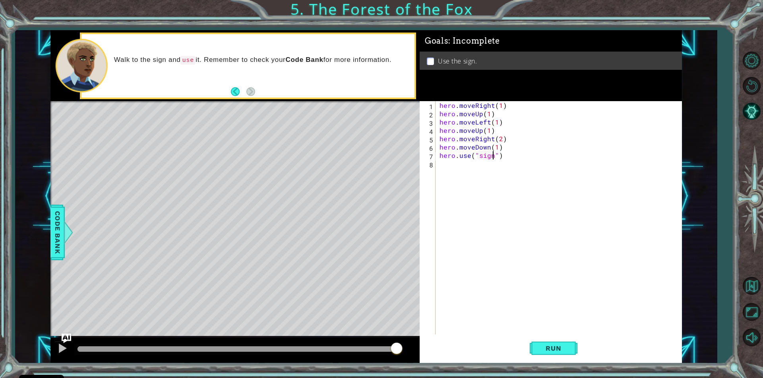
scroll to position [0, 3]
type textarea "hero.use("sign")"
click at [570, 345] on button "Run" at bounding box center [553, 349] width 48 height 26
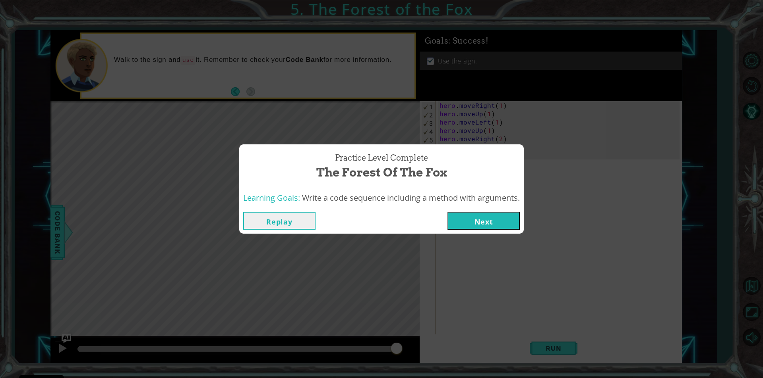
click at [475, 230] on div "Replay Next" at bounding box center [381, 221] width 284 height 26
click at [476, 226] on button "Next" at bounding box center [483, 221] width 72 height 18
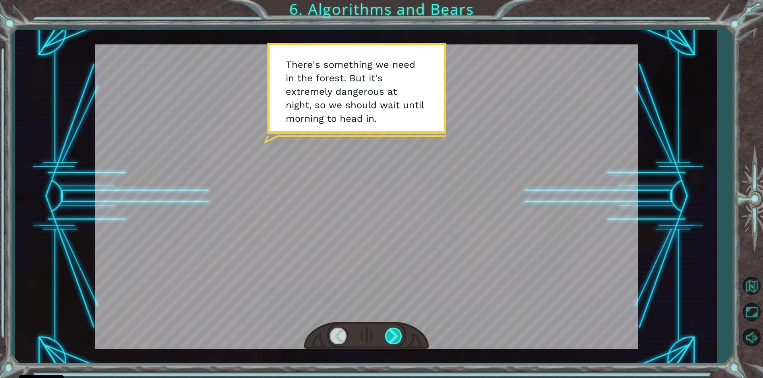
click at [397, 329] on div at bounding box center [394, 336] width 18 height 16
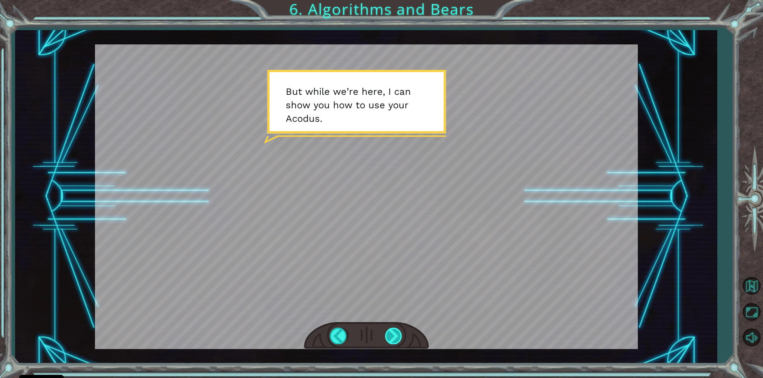
click at [388, 337] on div at bounding box center [394, 336] width 18 height 16
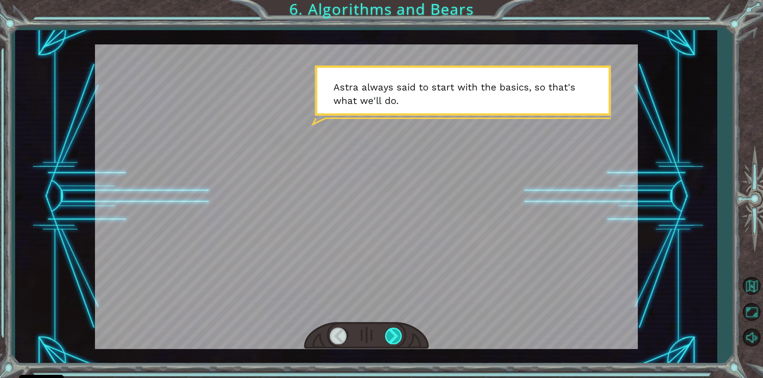
click at [392, 341] on div at bounding box center [394, 336] width 18 height 16
click at [390, 341] on div at bounding box center [394, 336] width 18 height 16
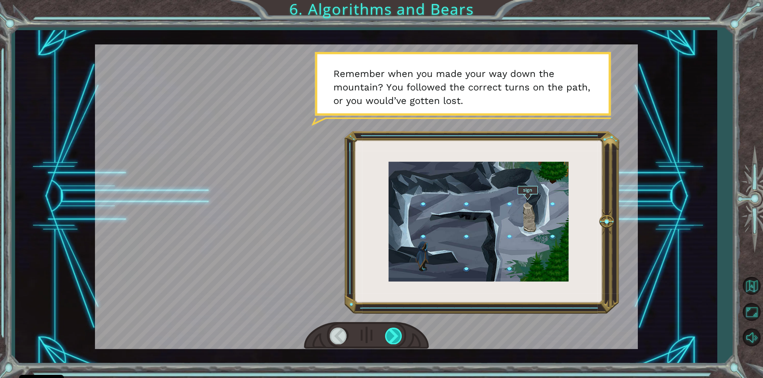
click at [396, 342] on div at bounding box center [394, 336] width 18 height 16
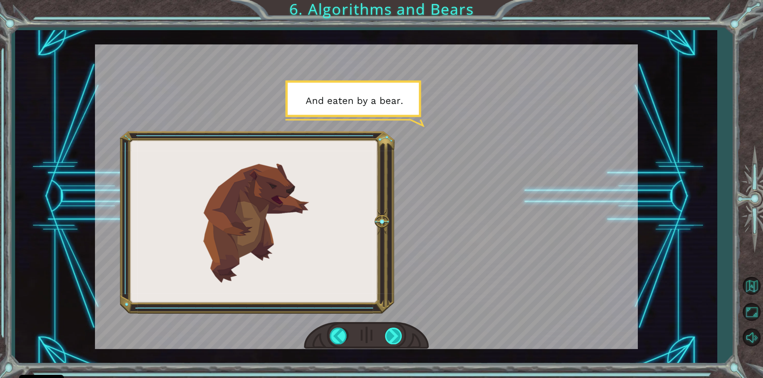
click at [396, 340] on div at bounding box center [394, 336] width 18 height 16
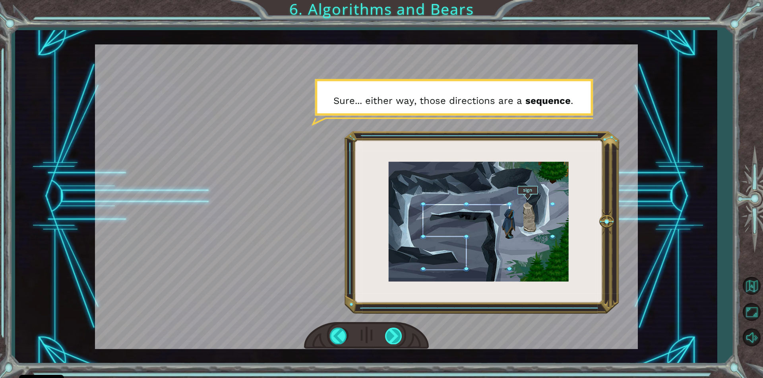
click at [398, 338] on div at bounding box center [394, 336] width 18 height 16
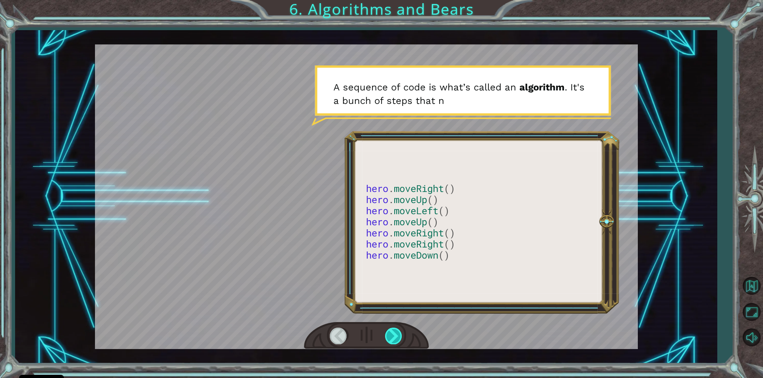
click at [398, 338] on div at bounding box center [394, 336] width 18 height 16
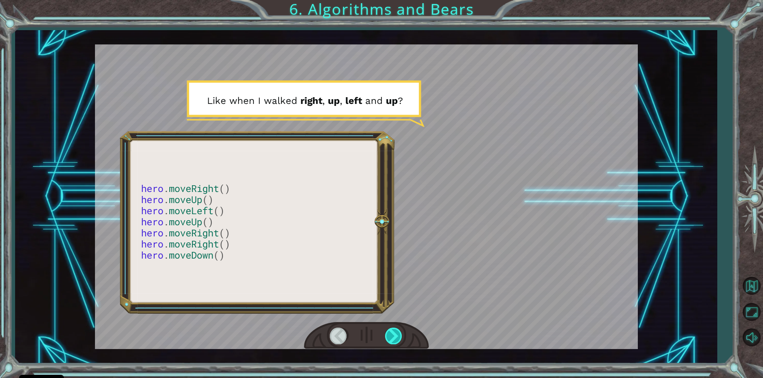
click at [398, 338] on div at bounding box center [394, 336] width 18 height 16
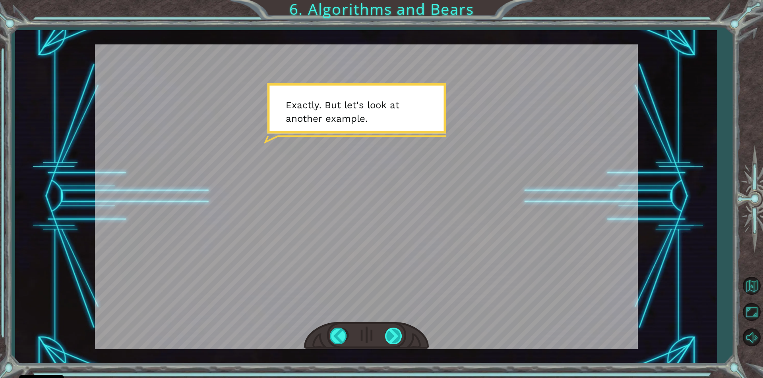
click at [397, 341] on div at bounding box center [394, 336] width 18 height 16
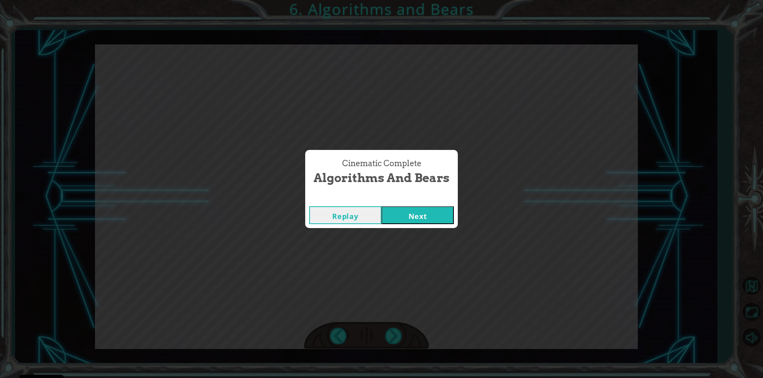
click at [423, 216] on button "Next" at bounding box center [417, 216] width 72 height 18
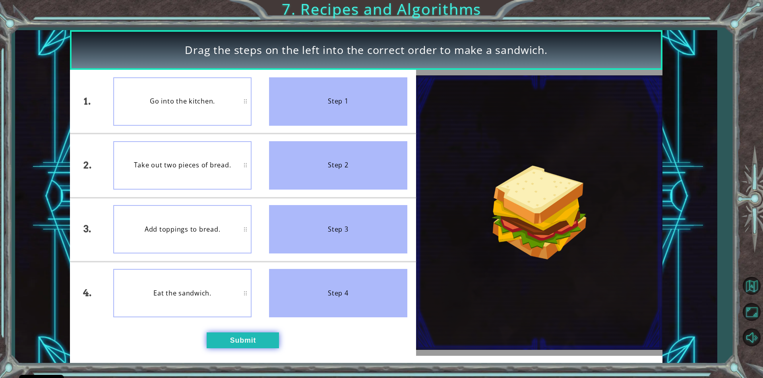
click at [218, 337] on button "Submit" at bounding box center [243, 341] width 72 height 16
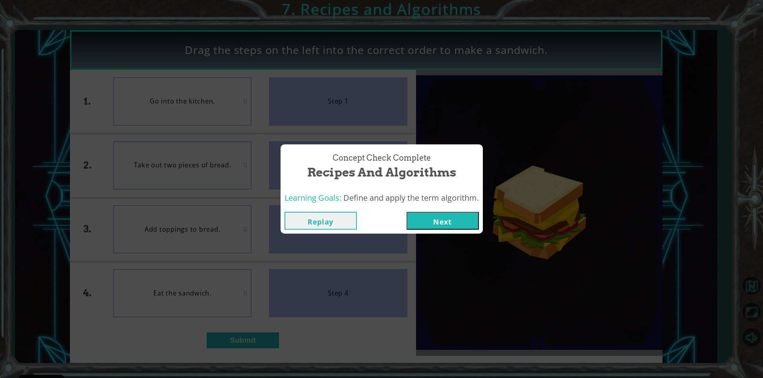
click at [425, 220] on button "Next" at bounding box center [442, 221] width 72 height 18
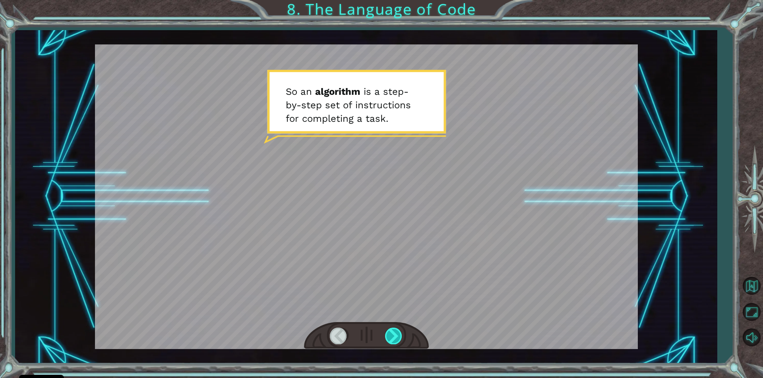
click at [389, 335] on div at bounding box center [394, 336] width 18 height 16
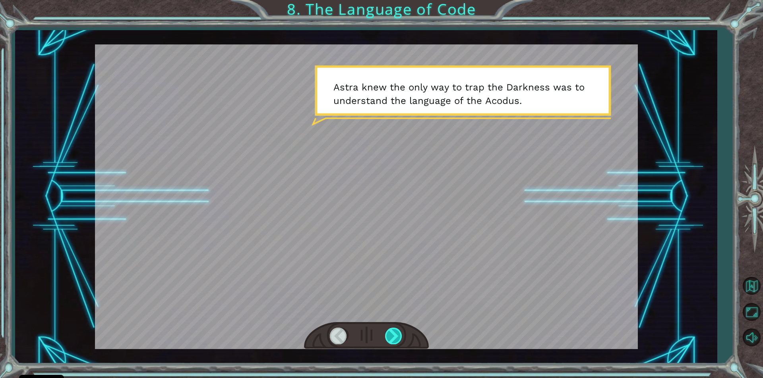
click at [388, 336] on div at bounding box center [394, 336] width 18 height 16
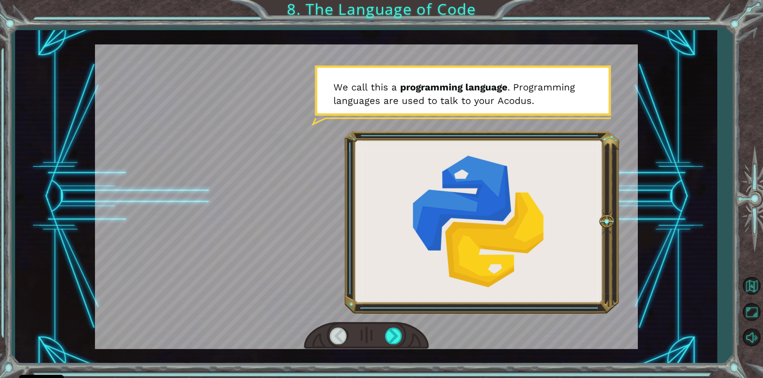
click at [384, 333] on div at bounding box center [366, 335] width 125 height 27
click at [385, 336] on div at bounding box center [394, 336] width 18 height 16
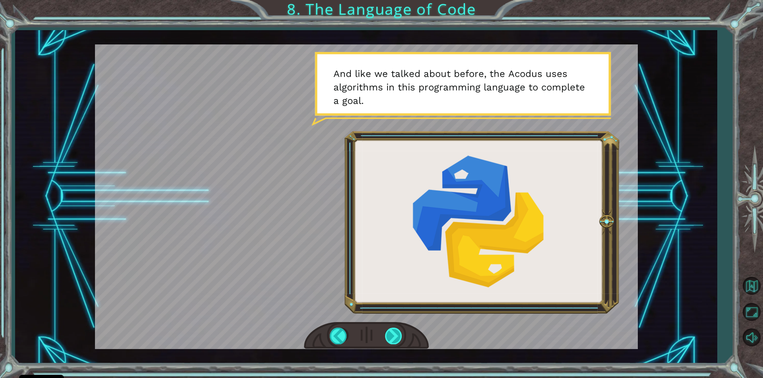
click at [388, 333] on div at bounding box center [394, 336] width 18 height 16
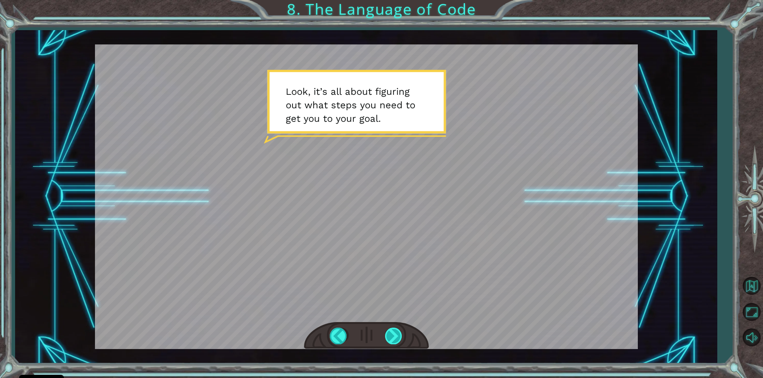
click at [396, 342] on div at bounding box center [394, 336] width 18 height 16
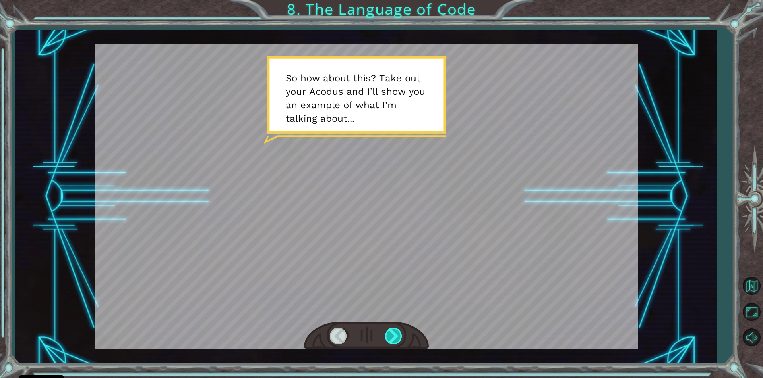
click at [393, 344] on div at bounding box center [394, 336] width 18 height 16
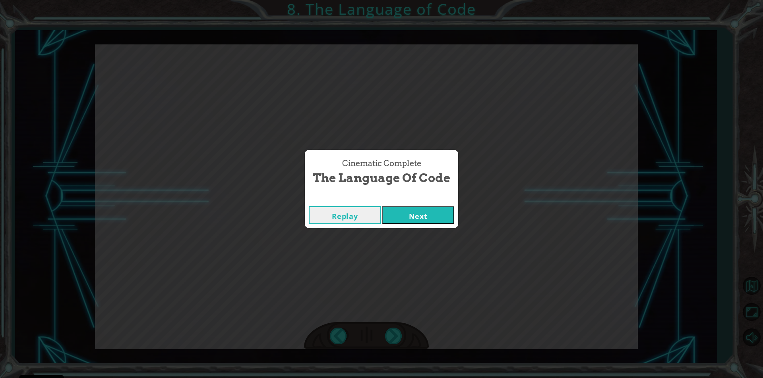
click at [419, 212] on button "Next" at bounding box center [418, 216] width 72 height 18
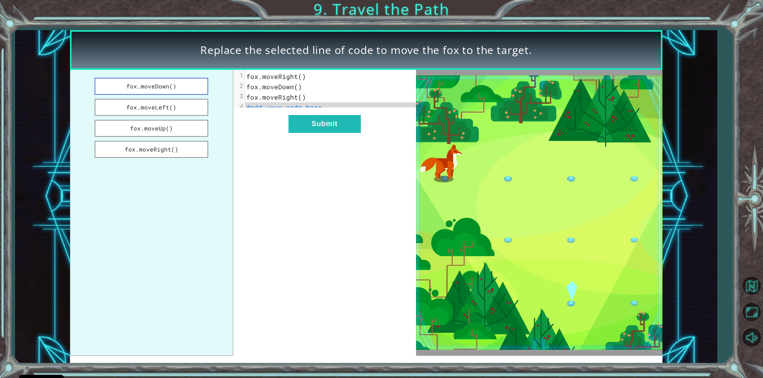
drag, startPoint x: 179, startPoint y: 147, endPoint x: 170, endPoint y: 83, distance: 64.5
click at [170, 83] on ul "fox.moveDown() fox.moveLeft() fox.moveUp() fox.moveRight()" at bounding box center [151, 213] width 163 height 286
click at [174, 86] on button "fox.moveDown()" at bounding box center [152, 86] width 114 height 17
click at [301, 129] on button "Submit" at bounding box center [324, 124] width 72 height 18
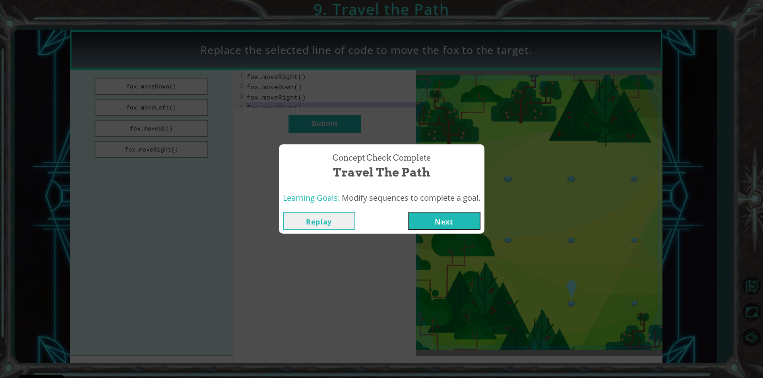
click at [457, 215] on button "Next" at bounding box center [444, 221] width 72 height 18
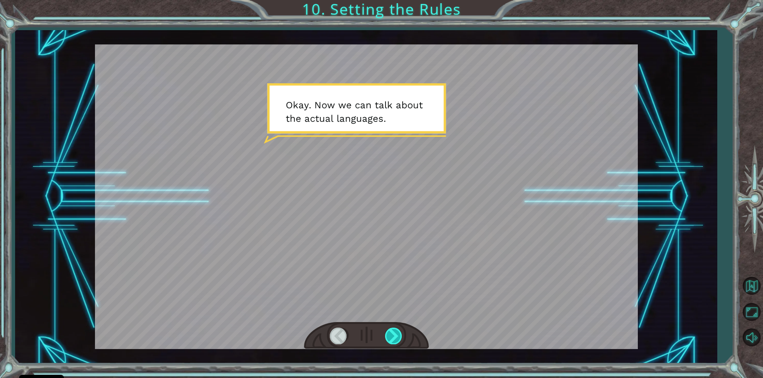
click at [388, 336] on div at bounding box center [394, 336] width 18 height 16
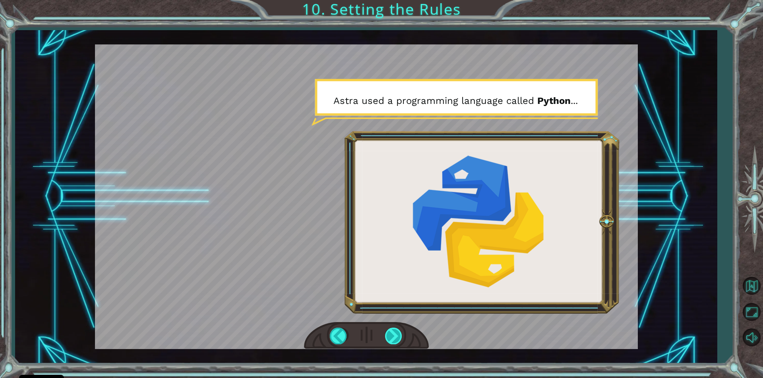
click at [396, 334] on div at bounding box center [394, 336] width 18 height 16
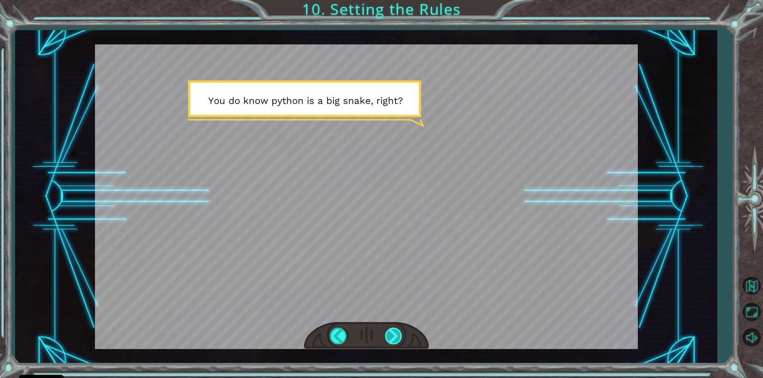
click at [392, 334] on div at bounding box center [394, 336] width 18 height 16
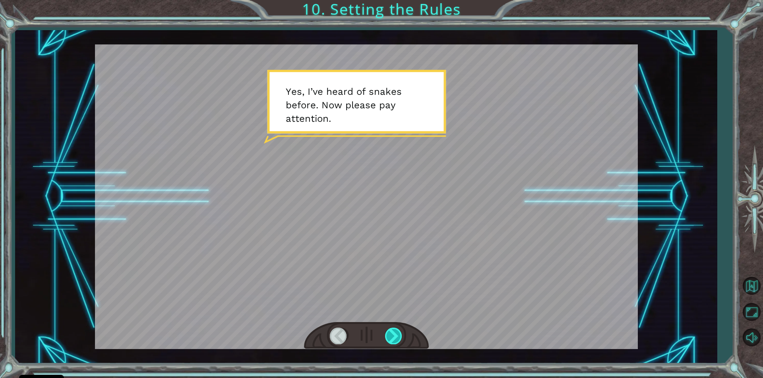
drag, startPoint x: 396, startPoint y: 327, endPoint x: 392, endPoint y: 333, distance: 6.9
click at [393, 332] on div at bounding box center [366, 335] width 125 height 27
click at [392, 334] on div at bounding box center [394, 336] width 18 height 16
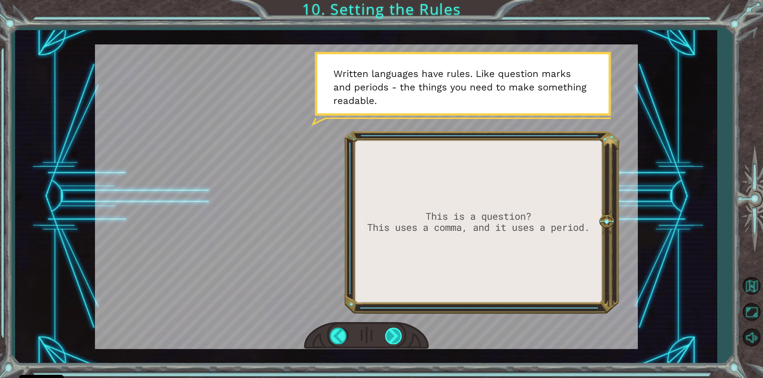
click at [394, 338] on div at bounding box center [394, 336] width 18 height 16
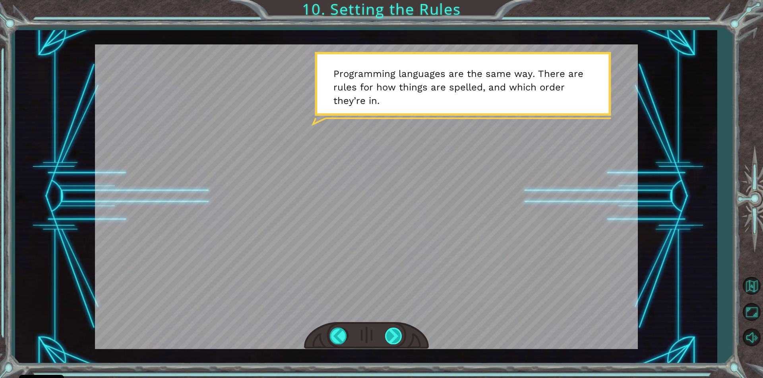
click at [392, 331] on div at bounding box center [394, 336] width 18 height 16
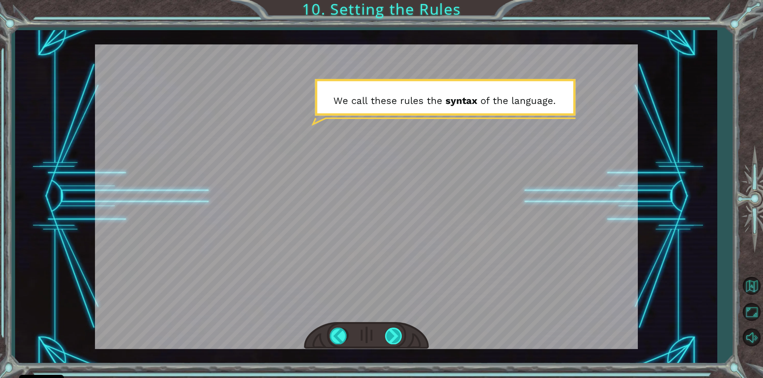
click at [394, 338] on div at bounding box center [394, 336] width 18 height 16
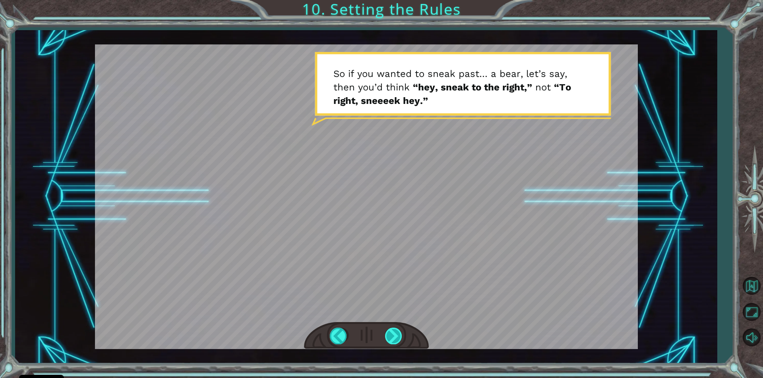
click at [386, 337] on div at bounding box center [394, 336] width 18 height 16
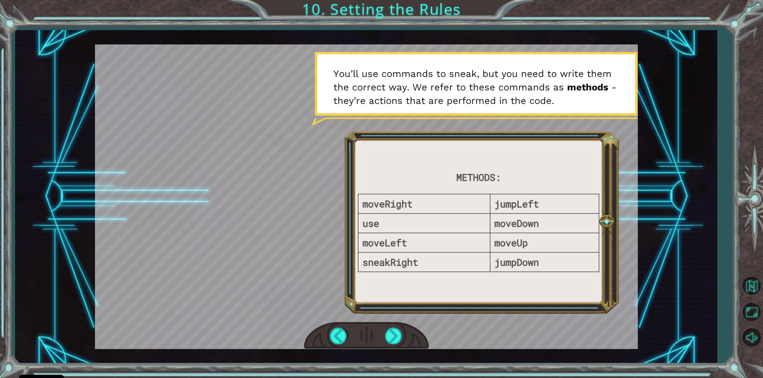
click at [383, 338] on div at bounding box center [366, 335] width 125 height 27
click at [393, 331] on div at bounding box center [394, 336] width 18 height 16
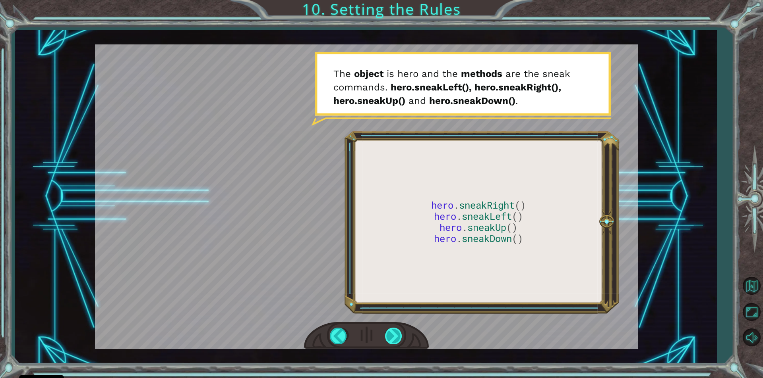
click at [400, 338] on div at bounding box center [394, 336] width 18 height 16
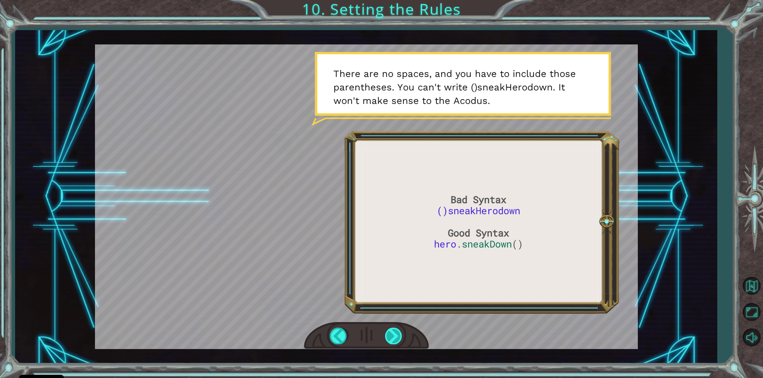
click at [395, 338] on div at bounding box center [394, 336] width 18 height 16
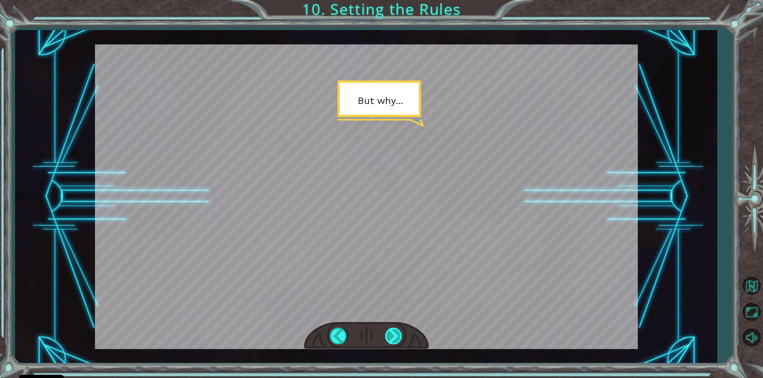
click at [393, 340] on div at bounding box center [394, 336] width 18 height 16
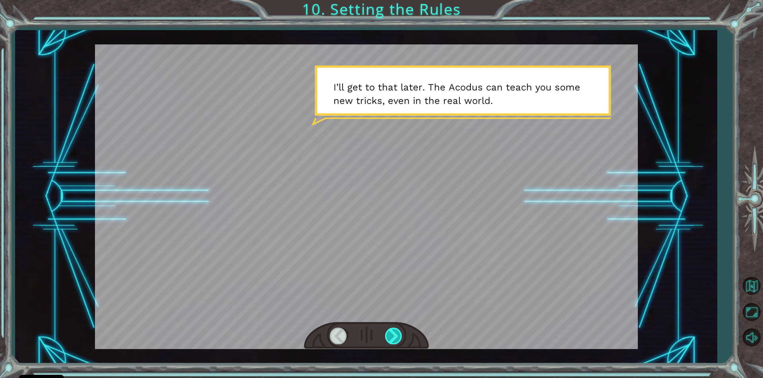
click at [391, 344] on div at bounding box center [394, 336] width 18 height 16
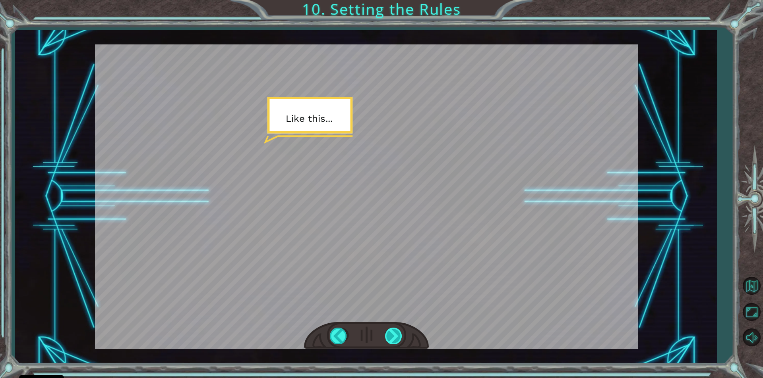
click at [391, 344] on div at bounding box center [394, 336] width 18 height 16
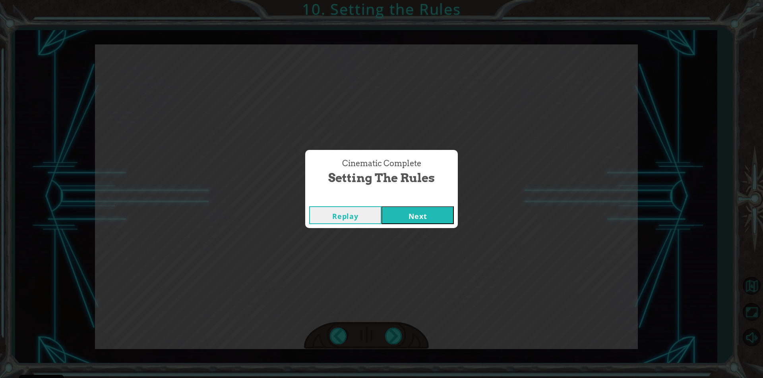
click at [425, 210] on button "Next" at bounding box center [417, 216] width 72 height 18
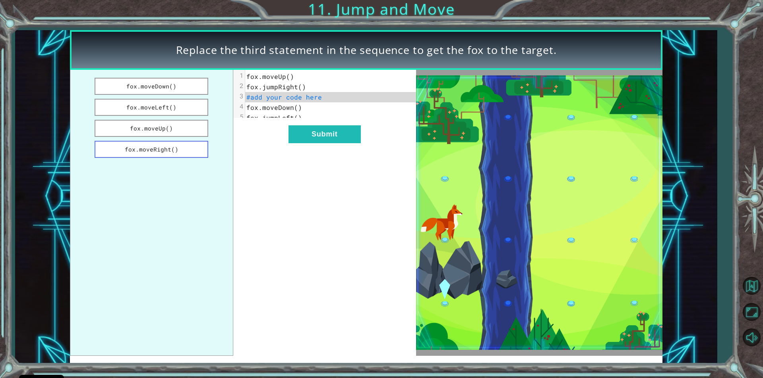
click at [183, 149] on button "fox.moveRight()" at bounding box center [152, 149] width 114 height 17
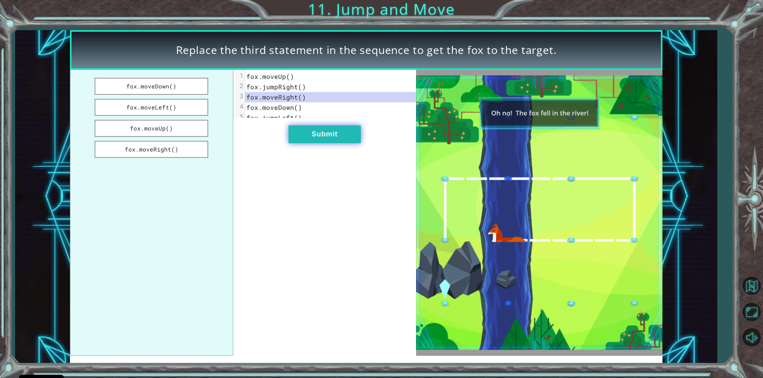
click at [311, 143] on button "Submit" at bounding box center [324, 134] width 72 height 18
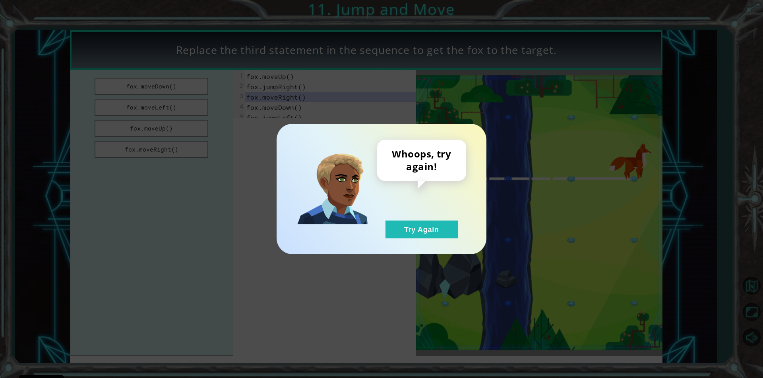
click at [411, 219] on div "Whoops, try again! Try Again" at bounding box center [421, 189] width 89 height 99
click at [408, 229] on button "Try Again" at bounding box center [421, 230] width 72 height 18
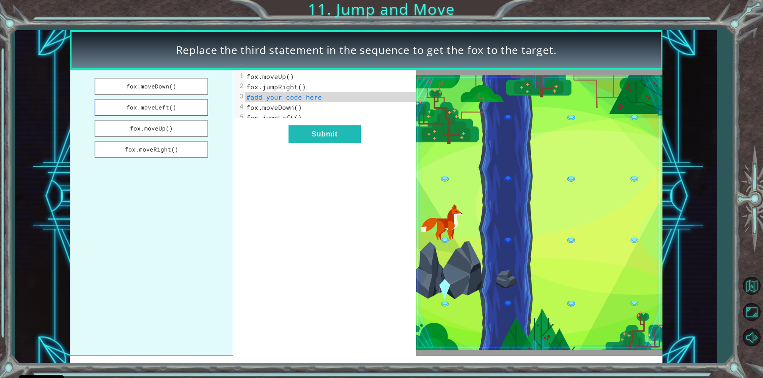
click at [190, 105] on button "fox.moveLeft()" at bounding box center [152, 107] width 114 height 17
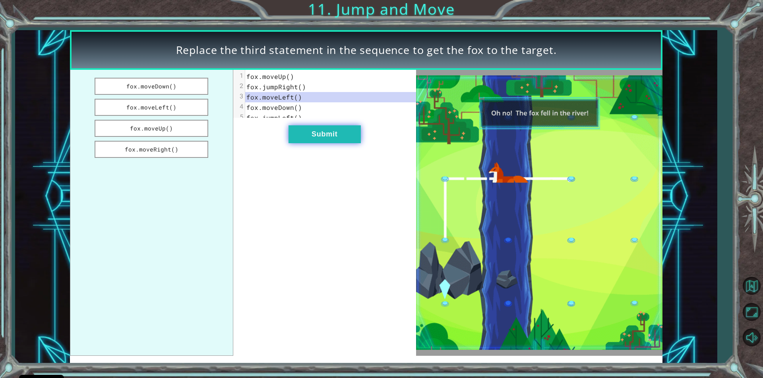
drag, startPoint x: 330, startPoint y: 138, endPoint x: 328, endPoint y: 143, distance: 6.0
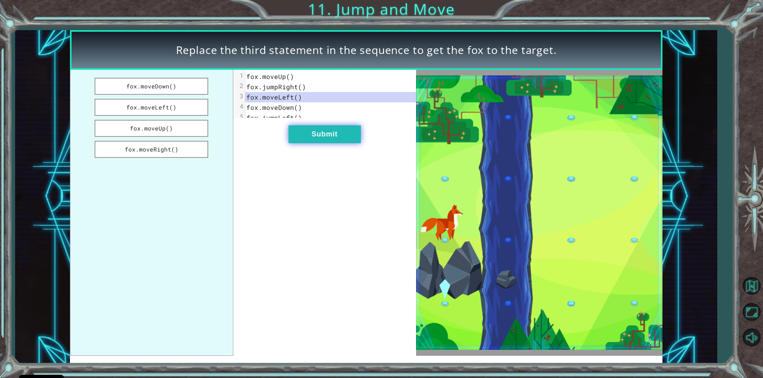
click at [328, 143] on button "Submit" at bounding box center [324, 134] width 72 height 18
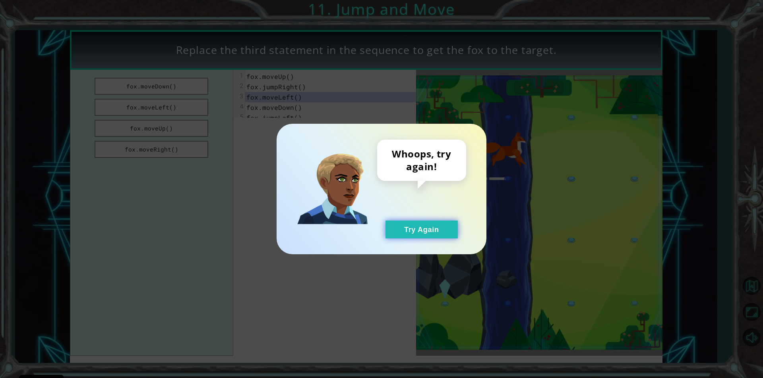
click at [406, 222] on button "Try Again" at bounding box center [421, 230] width 72 height 18
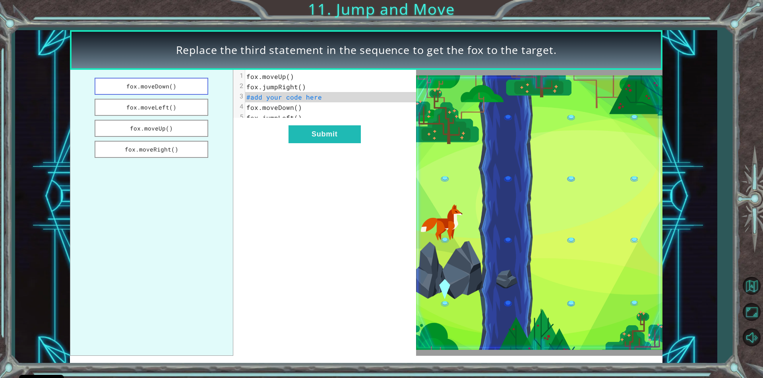
click at [195, 89] on button "fox.moveDown()" at bounding box center [152, 86] width 114 height 17
click at [330, 129] on div "xxxxxxxxxx 5 1 fox.moveUp() 2 fox.jumpRight() 3 fox.moveDown() 4 fox.moveDown()…" at bounding box center [324, 213] width 183 height 286
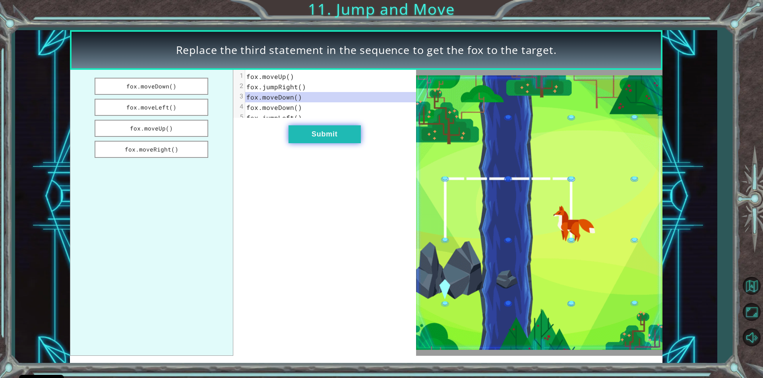
click at [329, 137] on button "Submit" at bounding box center [324, 134] width 72 height 18
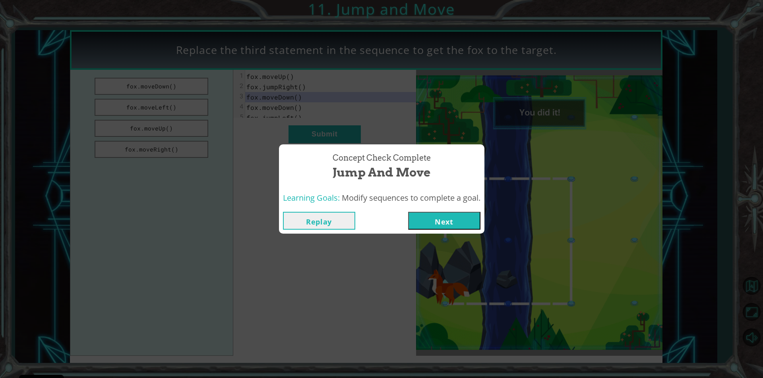
drag, startPoint x: 425, startPoint y: 220, endPoint x: 404, endPoint y: 214, distance: 21.9
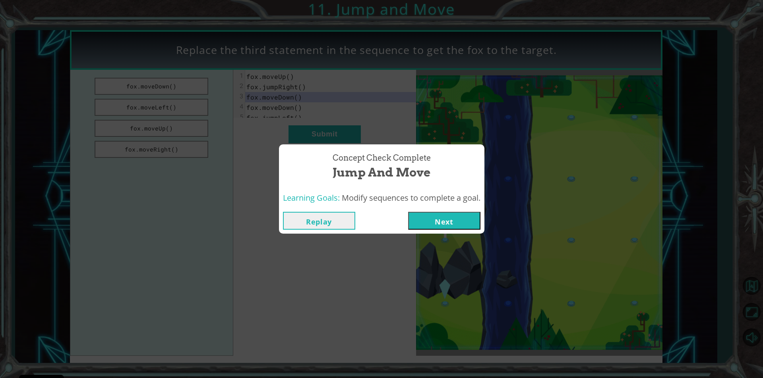
click at [425, 222] on button "Next" at bounding box center [444, 221] width 72 height 18
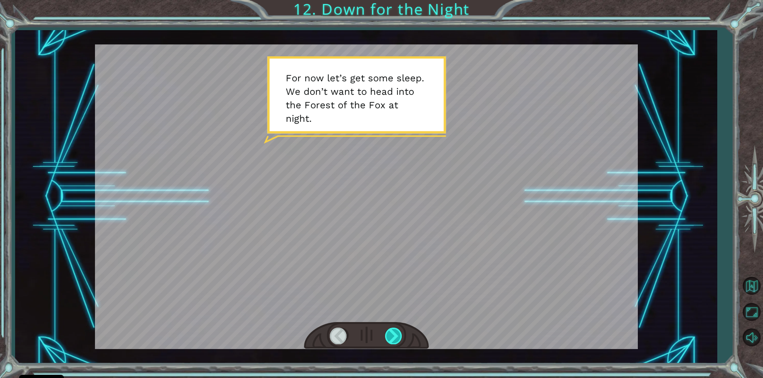
click at [396, 343] on div at bounding box center [394, 336] width 18 height 16
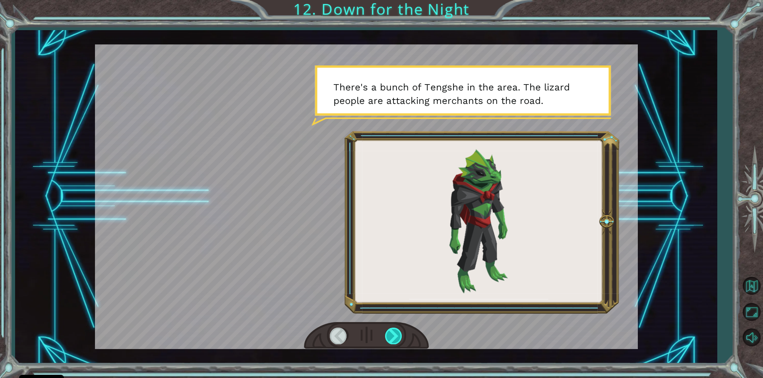
click at [396, 329] on div at bounding box center [394, 336] width 18 height 16
click at [393, 334] on div at bounding box center [394, 336] width 18 height 16
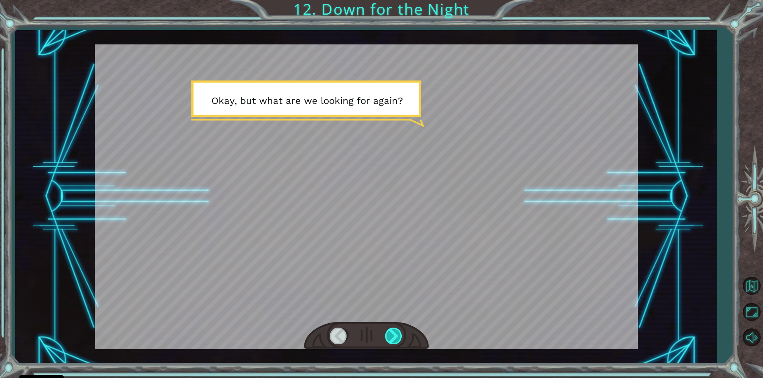
click at [392, 330] on div at bounding box center [394, 336] width 18 height 16
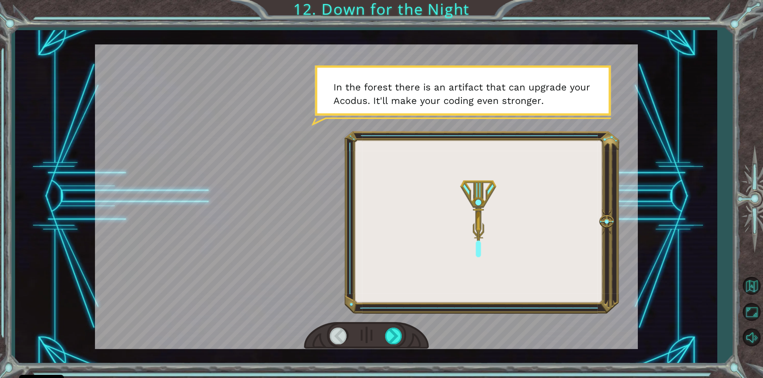
click at [392, 326] on div at bounding box center [366, 335] width 125 height 27
click at [395, 337] on div at bounding box center [394, 336] width 18 height 16
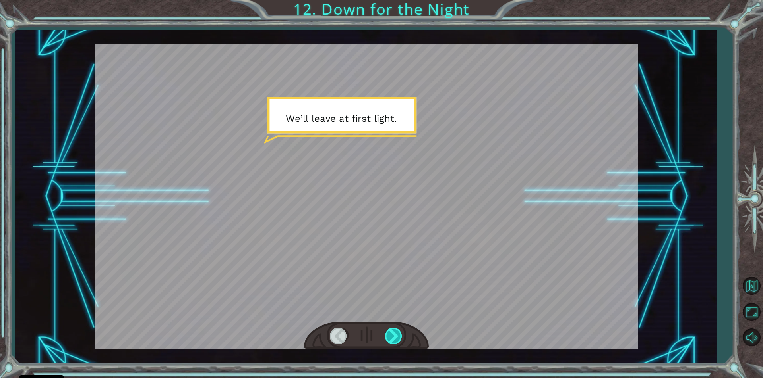
click at [396, 335] on div at bounding box center [394, 336] width 18 height 16
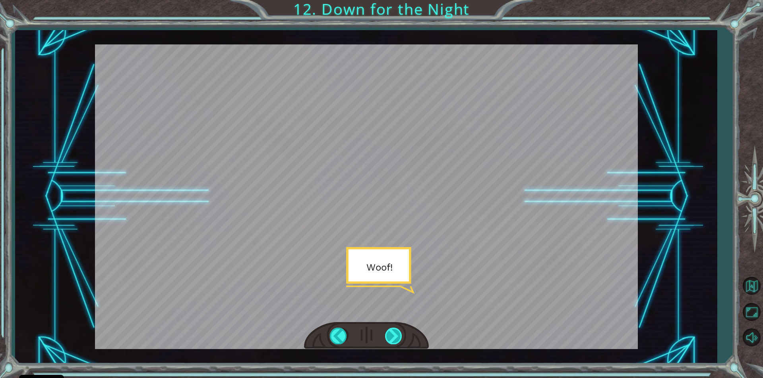
click at [396, 332] on div at bounding box center [394, 336] width 18 height 16
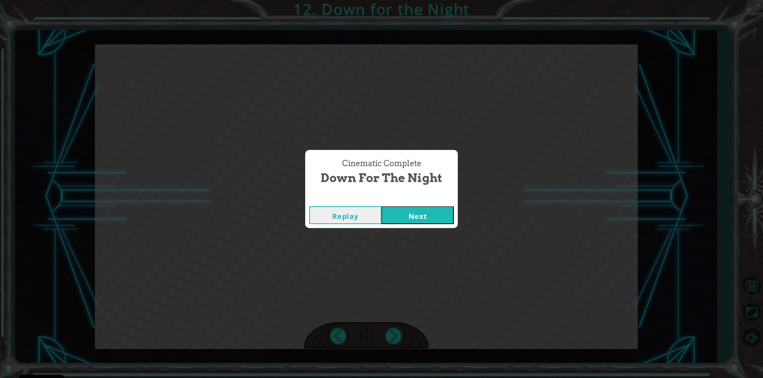
click at [415, 218] on button "Next" at bounding box center [417, 216] width 72 height 18
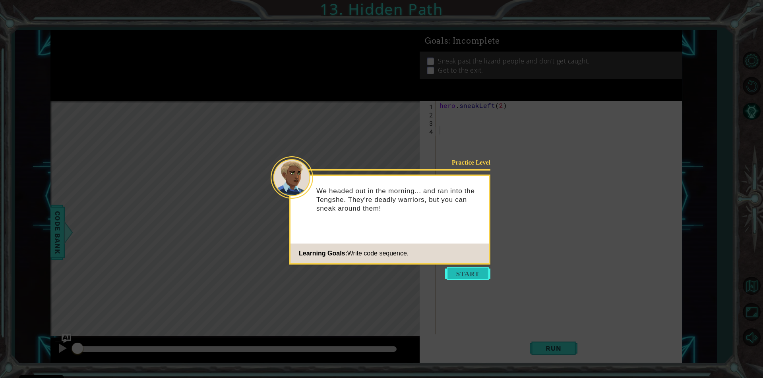
click at [477, 273] on button "Start" at bounding box center [467, 274] width 45 height 13
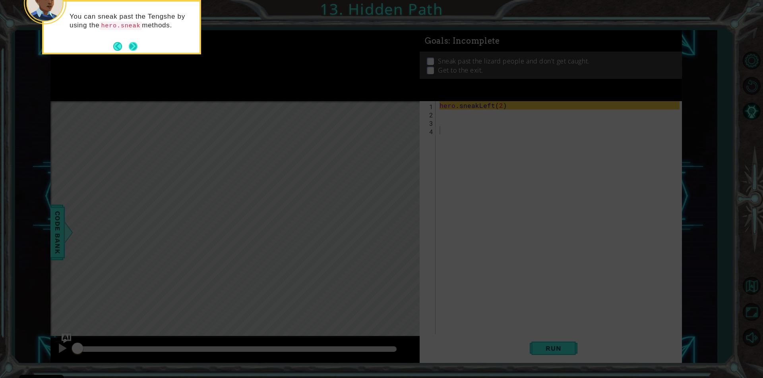
click at [136, 45] on button "Next" at bounding box center [133, 46] width 9 height 9
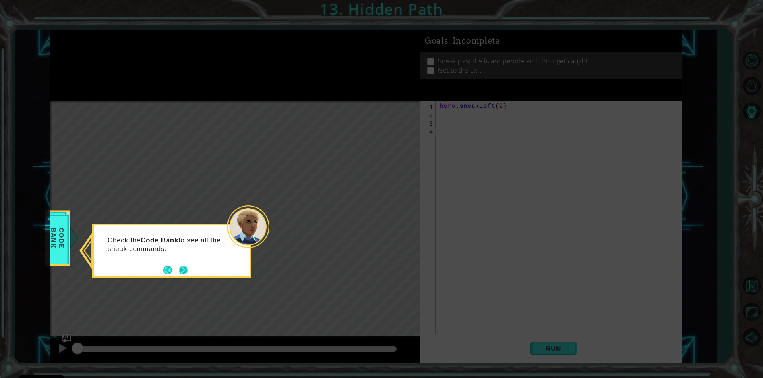
click at [185, 269] on button "Next" at bounding box center [183, 270] width 9 height 9
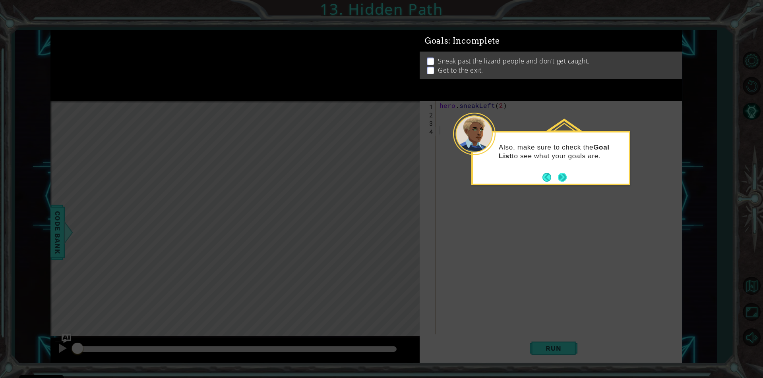
click at [563, 179] on button "Next" at bounding box center [562, 177] width 9 height 9
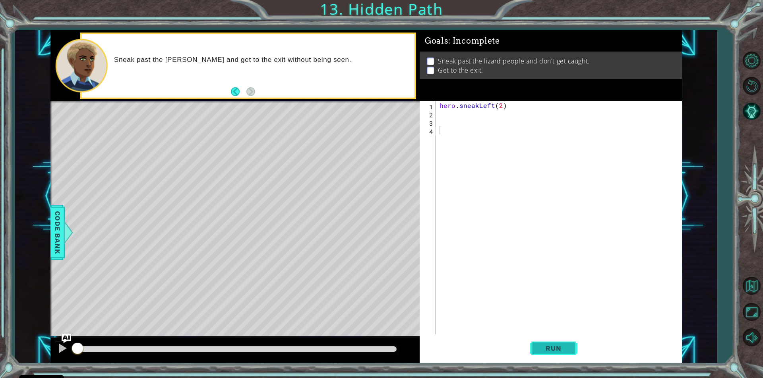
click at [562, 340] on button "Run" at bounding box center [553, 349] width 48 height 26
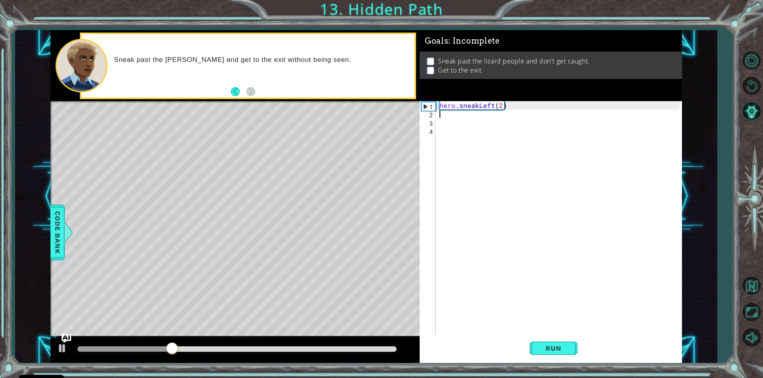
click at [447, 115] on div "hero . sneakLeft ( 2 )" at bounding box center [560, 226] width 245 height 250
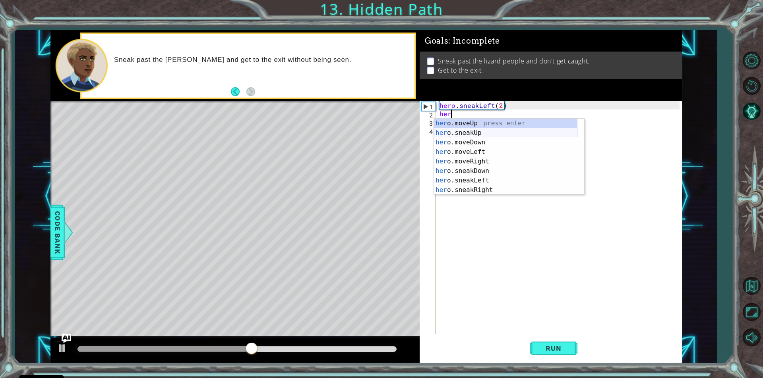
click at [494, 133] on div "her o.moveUp press enter her o.sneakUp press enter her o.moveDown press enter h…" at bounding box center [505, 166] width 143 height 95
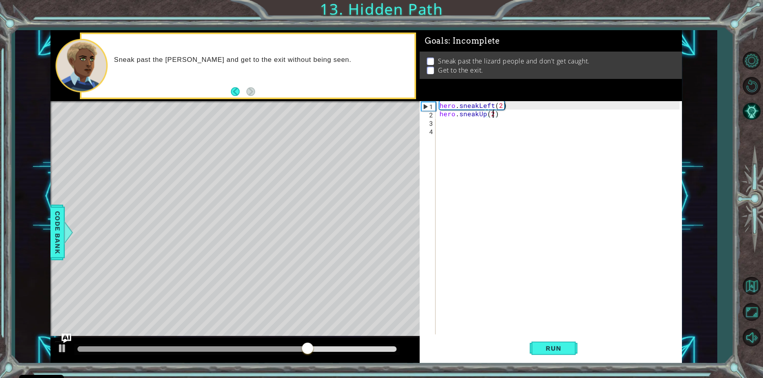
scroll to position [0, 3]
type textarea "hero.sneakUp(2)"
click at [542, 352] on span "Run" at bounding box center [552, 349] width 31 height 8
click at [445, 124] on div "hero . sneakLeft ( 2 ) hero . sneakUp ( 2 )" at bounding box center [560, 226] width 245 height 250
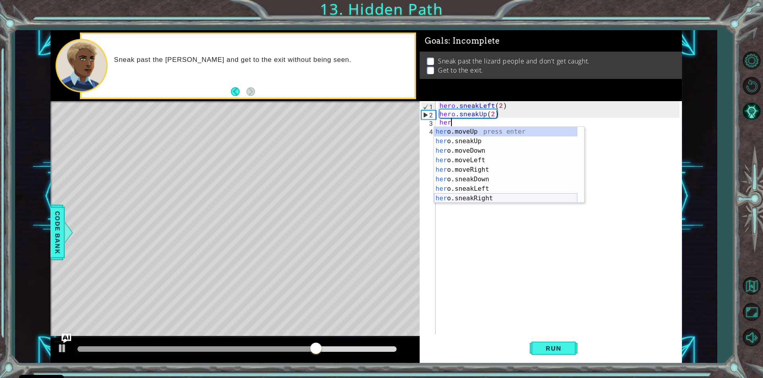
click at [492, 196] on div "her o.moveUp press enter her o.sneakUp press enter her o.moveDown press enter h…" at bounding box center [505, 174] width 143 height 95
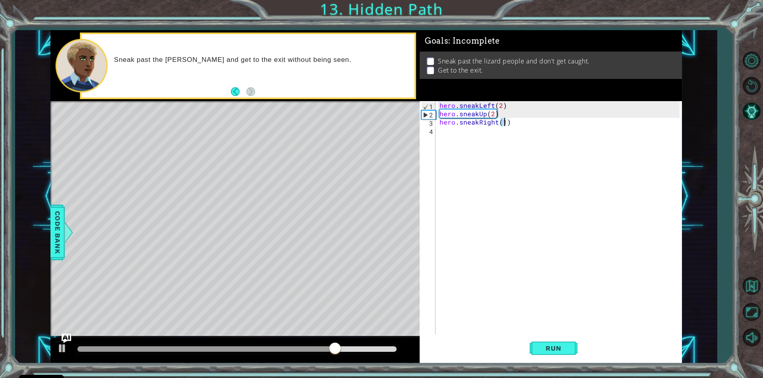
scroll to position [0, 4]
type textarea "hero.sneakRight(2)"
click at [552, 349] on span "Run" at bounding box center [552, 349] width 31 height 8
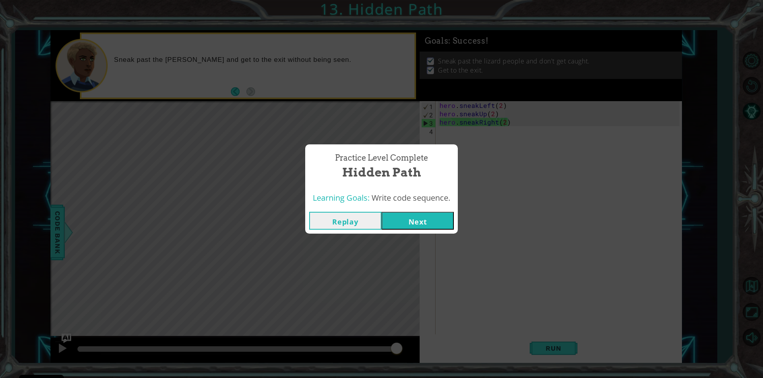
click at [415, 223] on button "Next" at bounding box center [417, 221] width 72 height 18
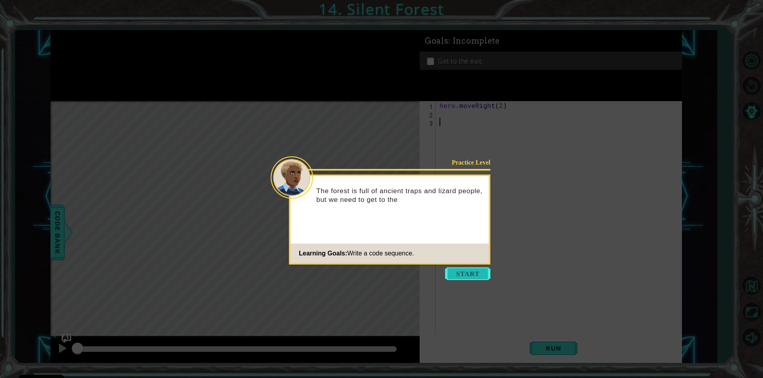
click at [464, 274] on button "Start" at bounding box center [467, 274] width 45 height 13
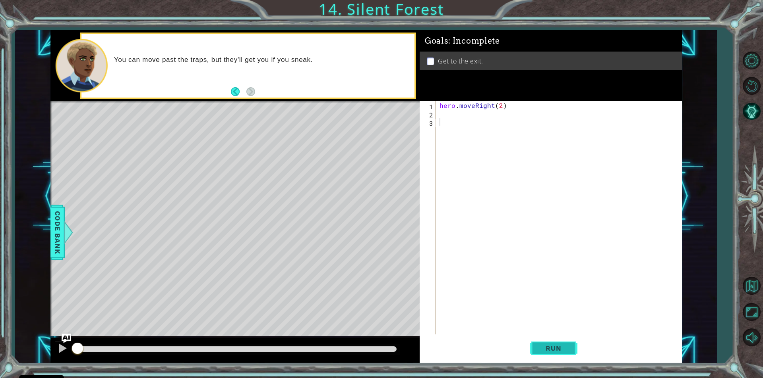
click at [552, 343] on button "Run" at bounding box center [553, 349] width 48 height 26
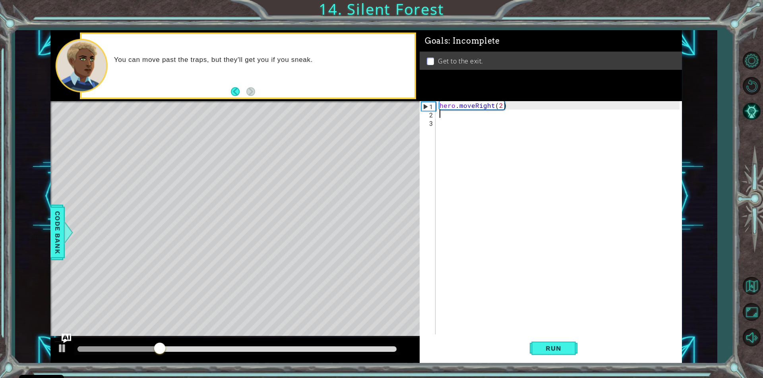
click at [438, 116] on div "hero . moveRight ( 2 )" at bounding box center [558, 218] width 241 height 234
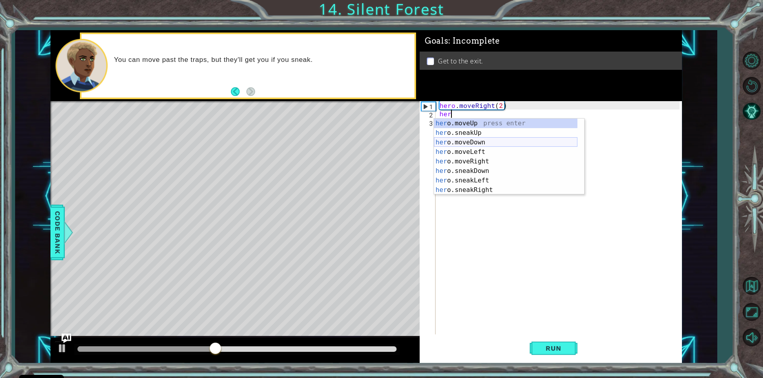
click at [502, 146] on div "her o.moveUp press enter her o.sneakUp press enter her o.moveDown press enter h…" at bounding box center [505, 166] width 143 height 95
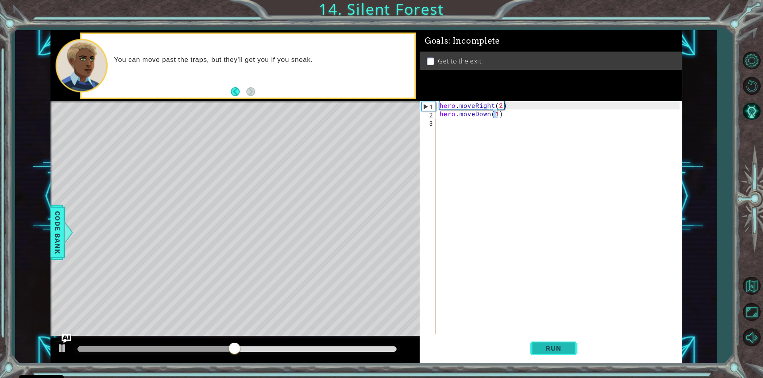
click at [551, 349] on span "Run" at bounding box center [552, 349] width 31 height 8
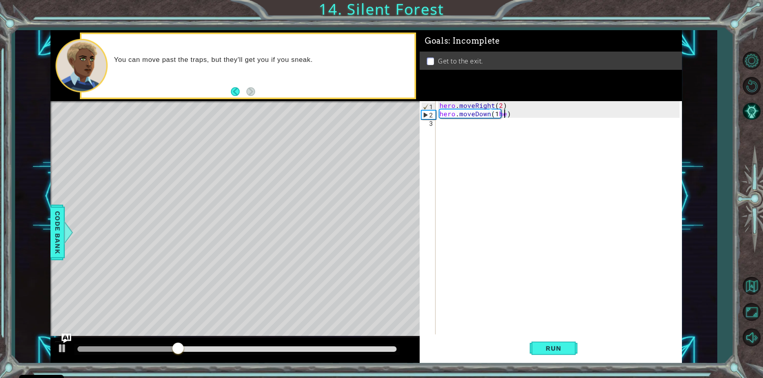
scroll to position [0, 4]
type textarea "hero.moveDown(1)"
click at [449, 125] on div "hero . moveRight ( 2 ) hero . moveDown ( 1 )" at bounding box center [560, 226] width 245 height 250
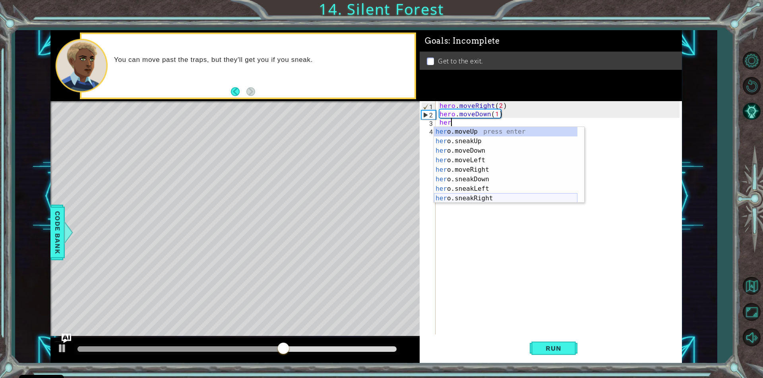
click at [491, 198] on div "her o.moveUp press enter her o.sneakUp press enter her o.moveDown press enter h…" at bounding box center [505, 174] width 143 height 95
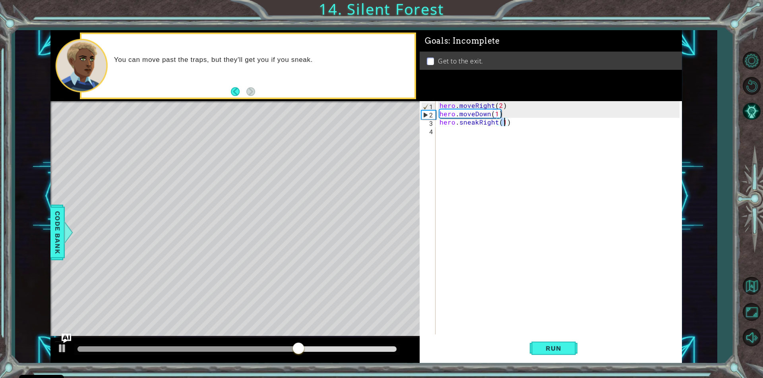
type textarea "hero.sneakRight(2)"
click at [443, 131] on div "hero . moveRight ( 2 ) hero . moveDown ( 1 ) hero . sneakRight ( 2 )" at bounding box center [560, 226] width 245 height 250
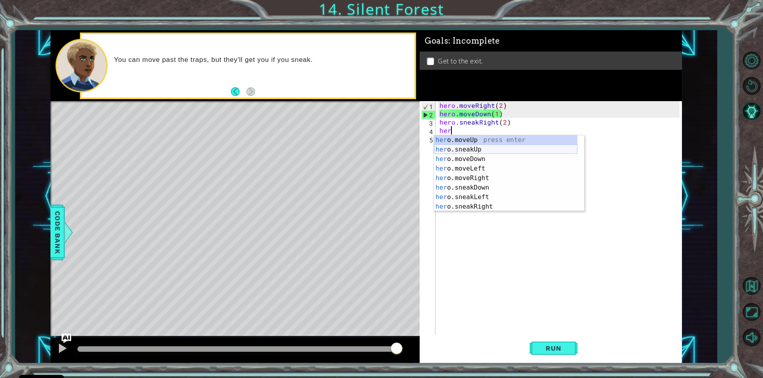
click at [482, 149] on div "her o.moveUp press enter her o.sneakUp press enter her o.moveDown press enter h…" at bounding box center [505, 182] width 143 height 95
type textarea "hero.sneakUp(1)"
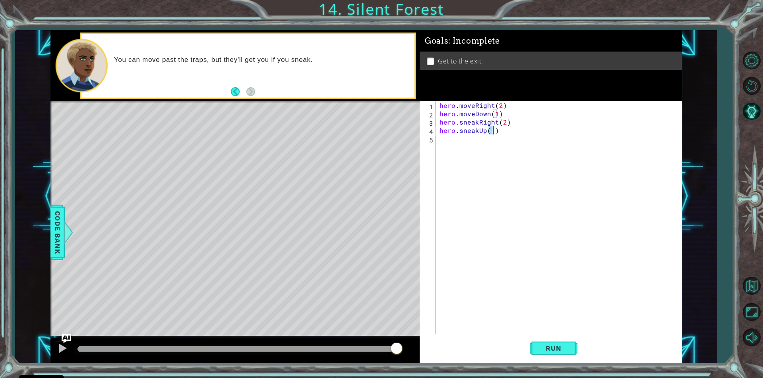
click at [442, 140] on div "hero . moveRight ( 2 ) hero . moveDown ( 1 ) hero . sneakRight ( 2 ) hero . sne…" at bounding box center [560, 226] width 245 height 250
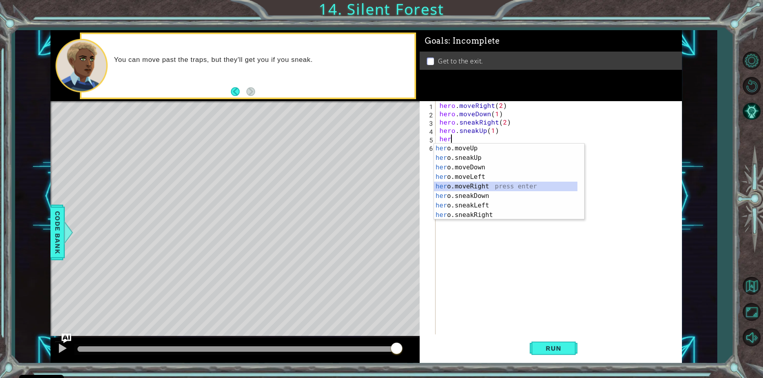
click at [488, 186] on div "her o.moveUp press enter her o.sneakUp press enter her o.moveDown press enter h…" at bounding box center [505, 191] width 143 height 95
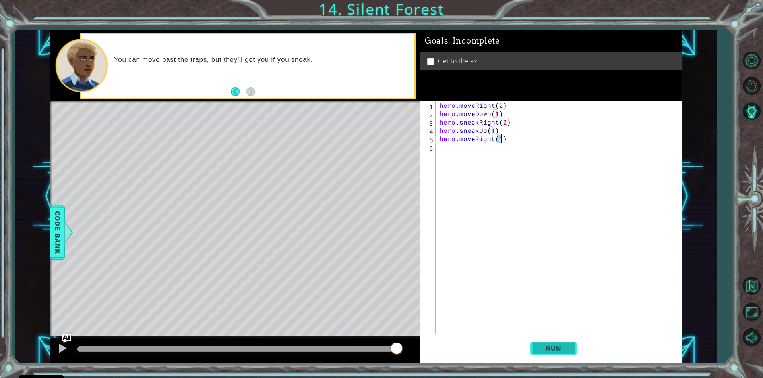
type textarea "hero.moveRight(1)"
click at [564, 349] on span "Run" at bounding box center [552, 349] width 31 height 8
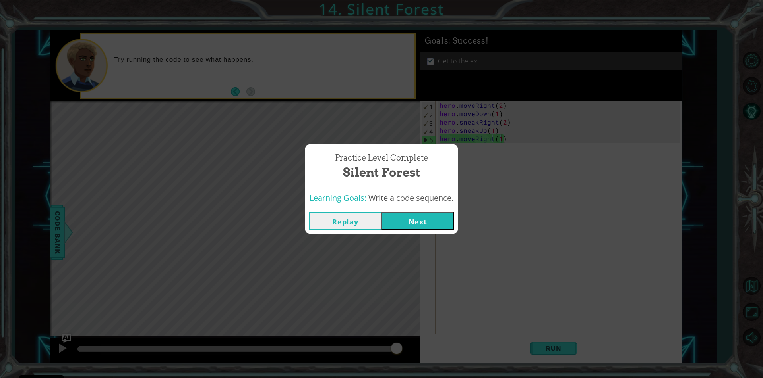
click at [413, 218] on button "Next" at bounding box center [417, 221] width 72 height 18
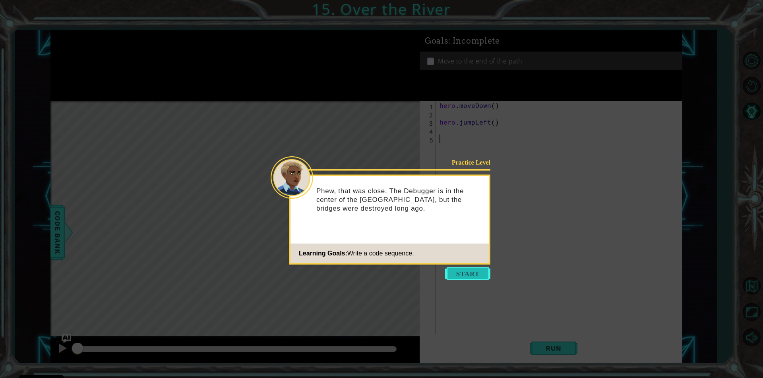
click at [469, 271] on button "Start" at bounding box center [467, 274] width 45 height 13
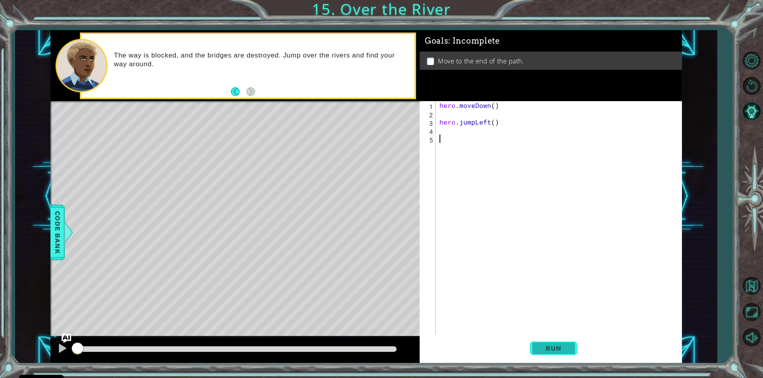
click at [551, 350] on span "Run" at bounding box center [552, 349] width 31 height 8
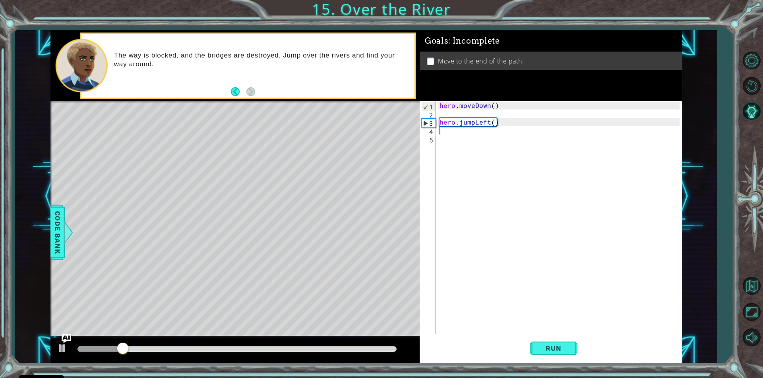
click at [440, 129] on div "hero . moveDown ( ) hero . jumpLeft ( )" at bounding box center [560, 226] width 245 height 250
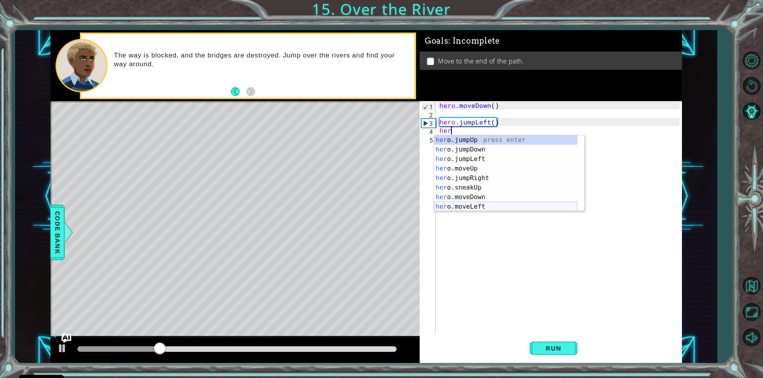
click at [485, 204] on div "her o.jumpUp press enter her o.jumpDown press enter her o.jumpLeft press enter …" at bounding box center [505, 182] width 143 height 95
type textarea "hero.moveLeft(1)"
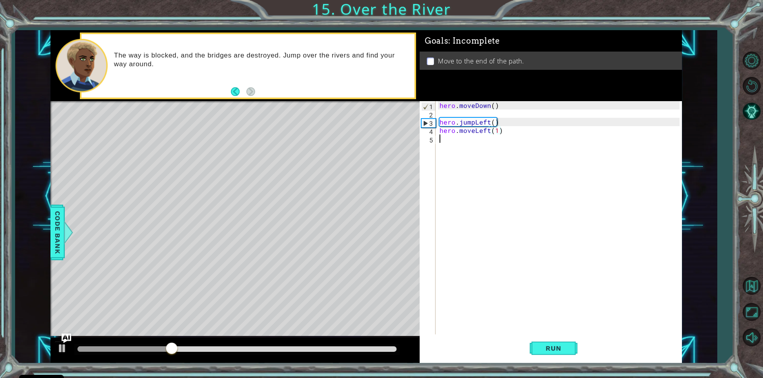
click at [440, 138] on div "hero . moveDown ( ) hero . jumpLeft ( ) hero . moveLeft ( 1 )" at bounding box center [560, 226] width 245 height 250
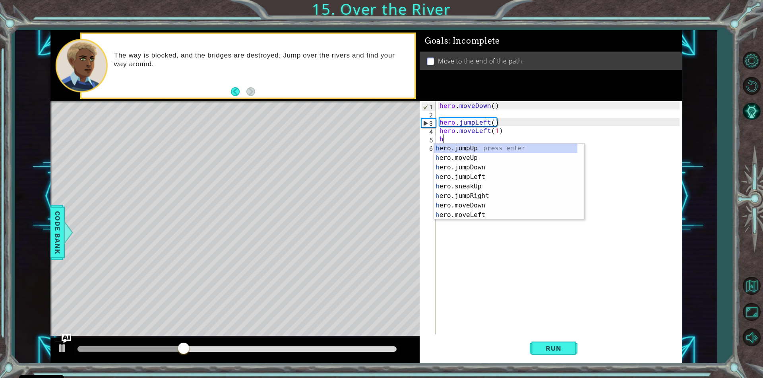
type textarea "her"
click at [504, 159] on div "her o.jumpUp press enter her o.jumpDown press enter her o.jumpLeft press enter …" at bounding box center [505, 191] width 143 height 95
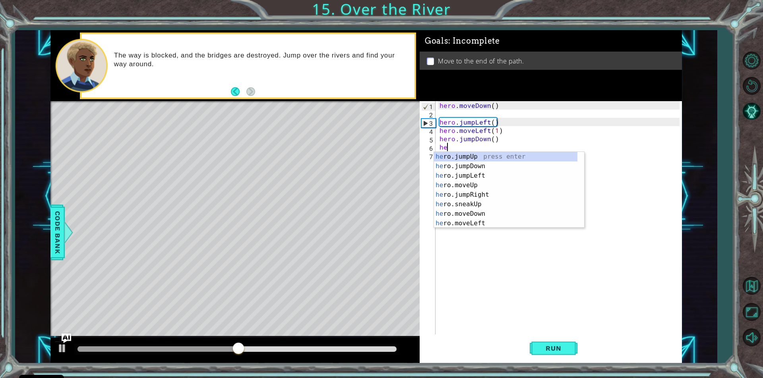
type textarea "her"
click at [482, 196] on div "her o.jumpUp press enter her o.jumpDown press enter her o.jumpLeft press enter …" at bounding box center [505, 199] width 143 height 95
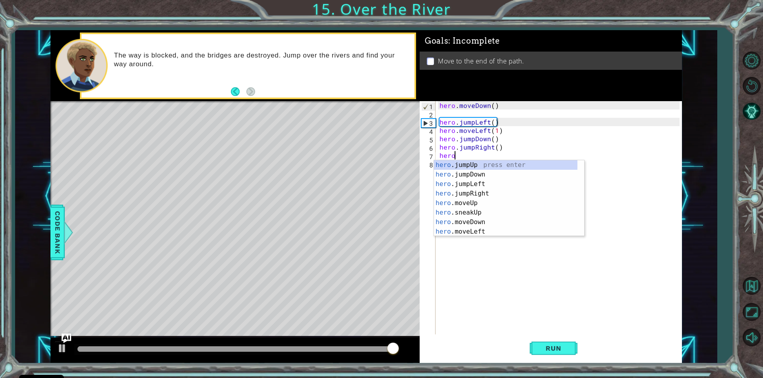
scroll to position [0, 1]
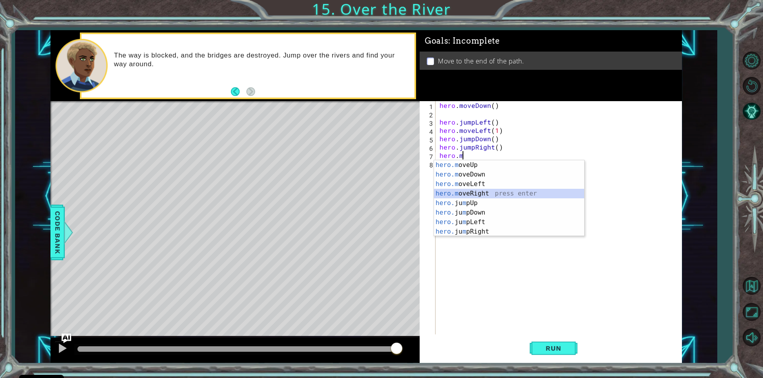
click at [473, 193] on div "hero.m oveUp press enter hero.m oveDown press enter hero.m oveLeft press enter …" at bounding box center [509, 207] width 150 height 95
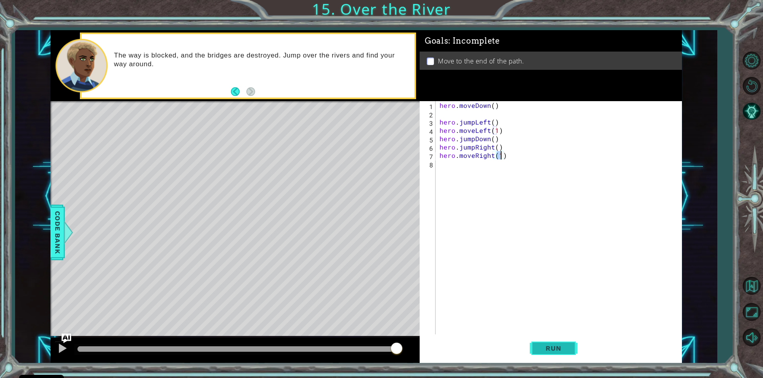
type textarea "hero.moveRight(1)"
click at [552, 344] on button "Run" at bounding box center [553, 349] width 48 height 26
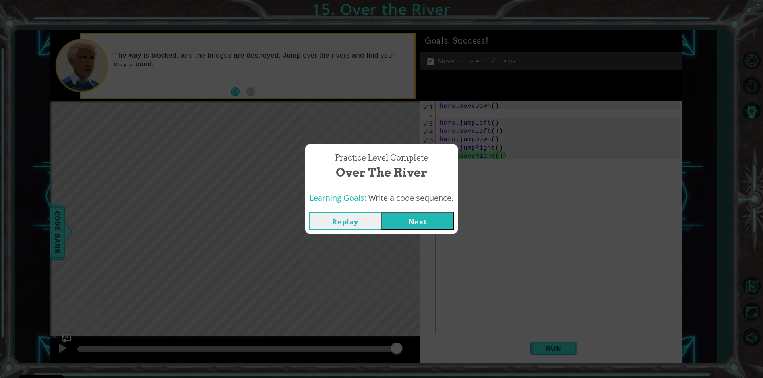
click at [409, 224] on button "Next" at bounding box center [417, 221] width 72 height 18
